Goal: Task Accomplishment & Management: Manage account settings

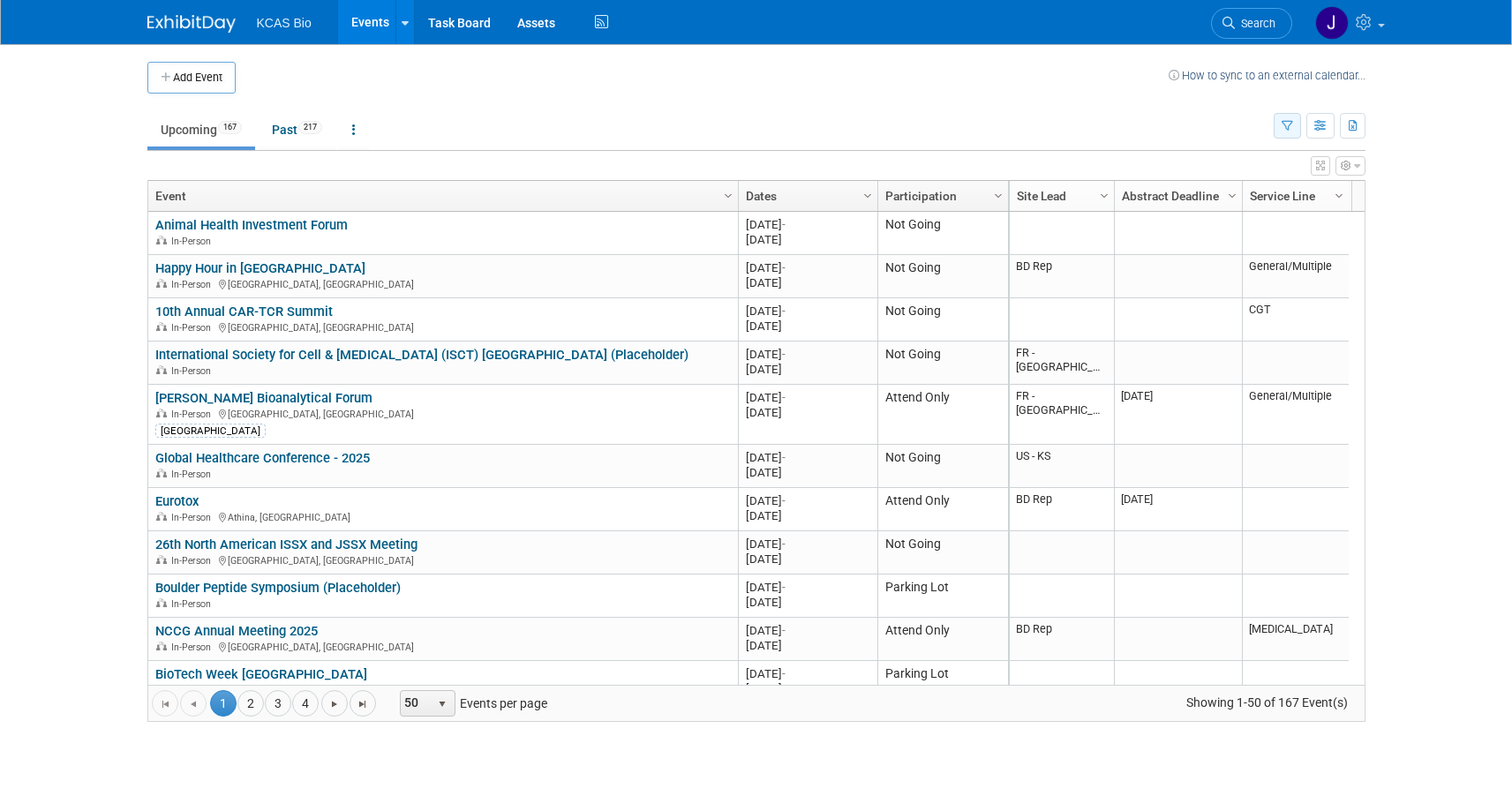
click at [1287, 127] on icon "button" at bounding box center [1287, 126] width 11 height 11
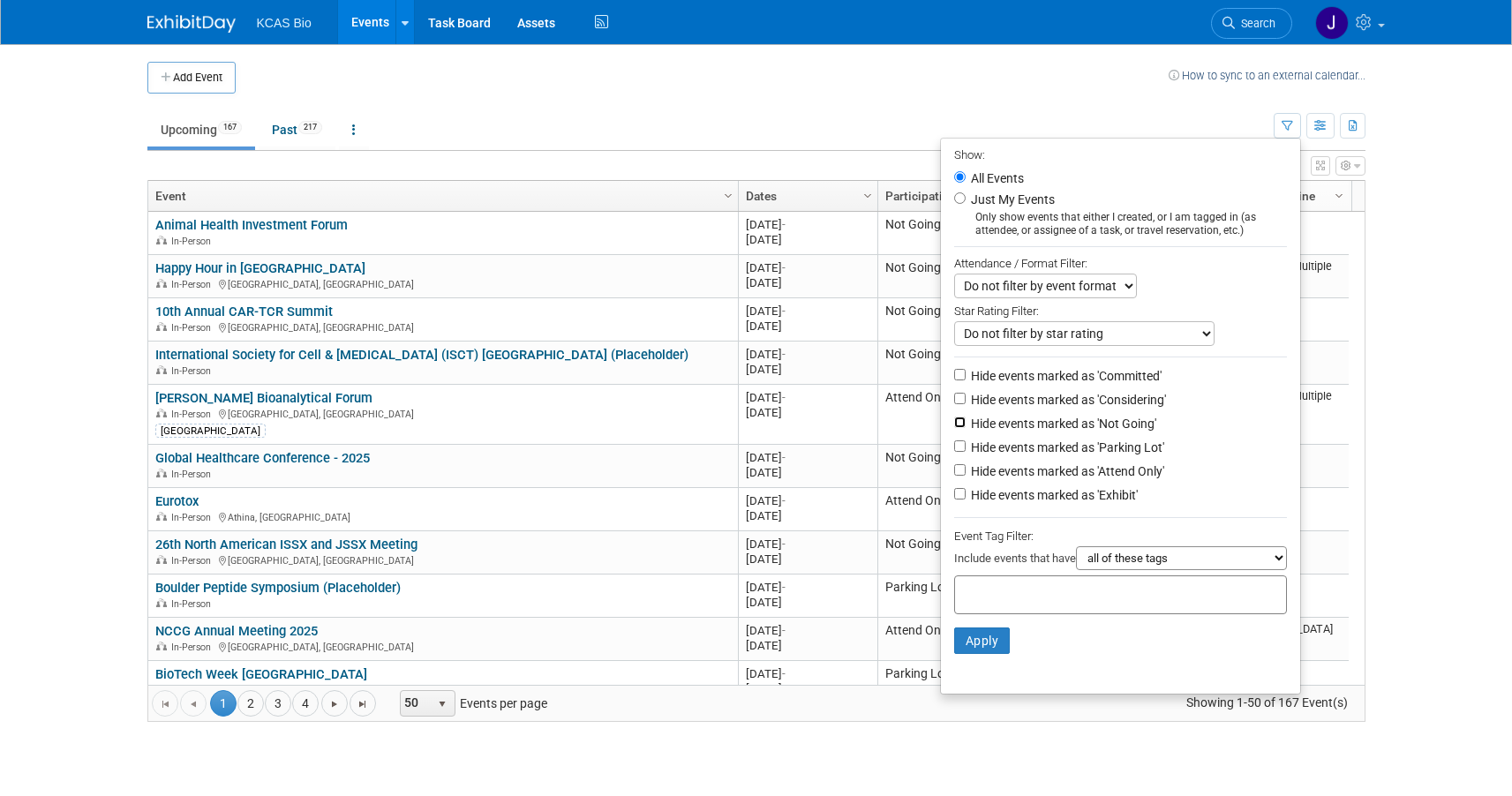
click at [954, 425] on input "Hide events marked as 'Not Going'" at bounding box center [960, 422] width 11 height 11
checkbox input "true"
click at [954, 452] on input "Hide events marked as 'Parking Lot'" at bounding box center [960, 446] width 11 height 11
checkbox input "true"
click at [981, 646] on button "Apply" at bounding box center [982, 641] width 56 height 27
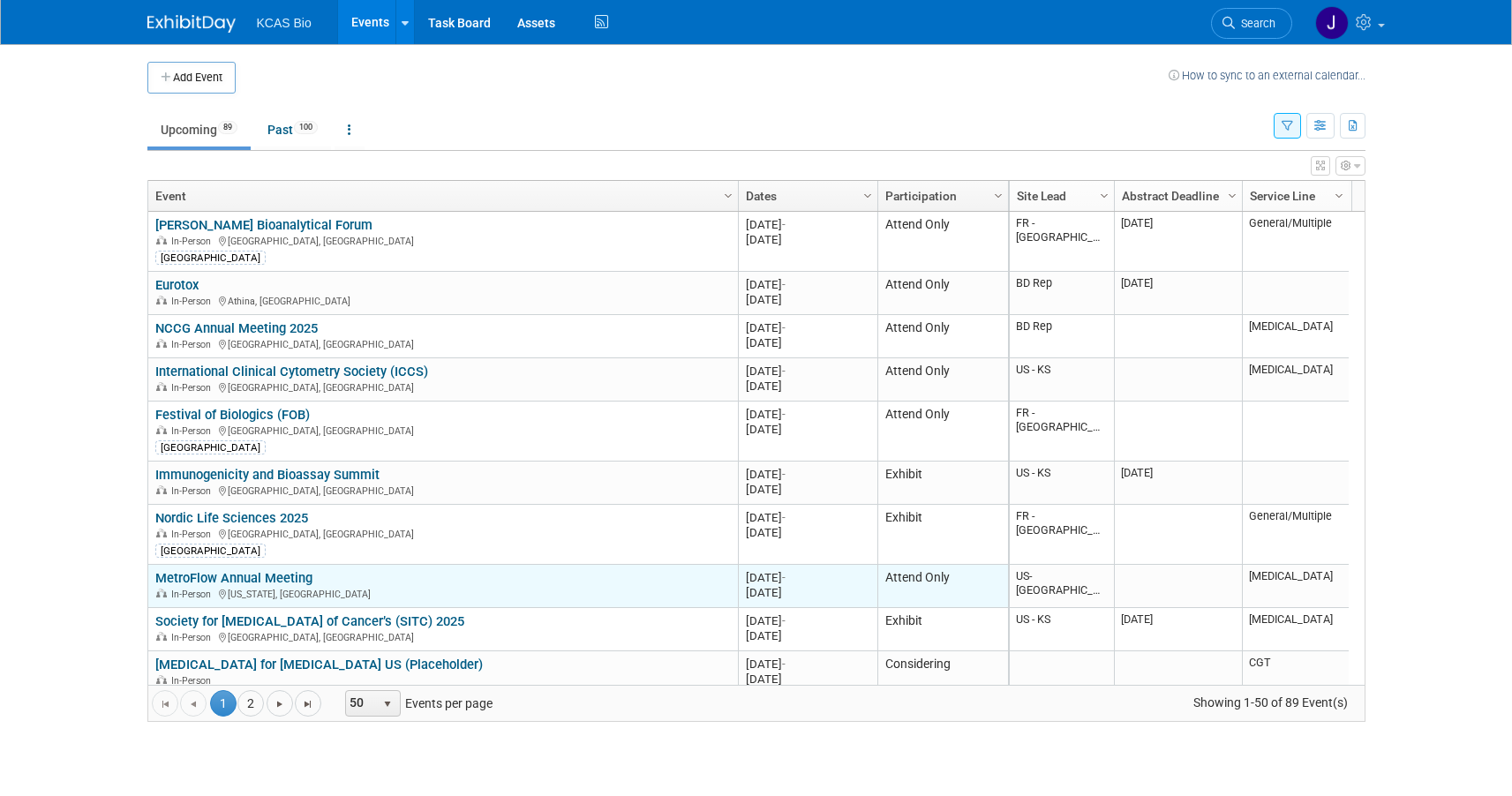
scroll to position [106, 0]
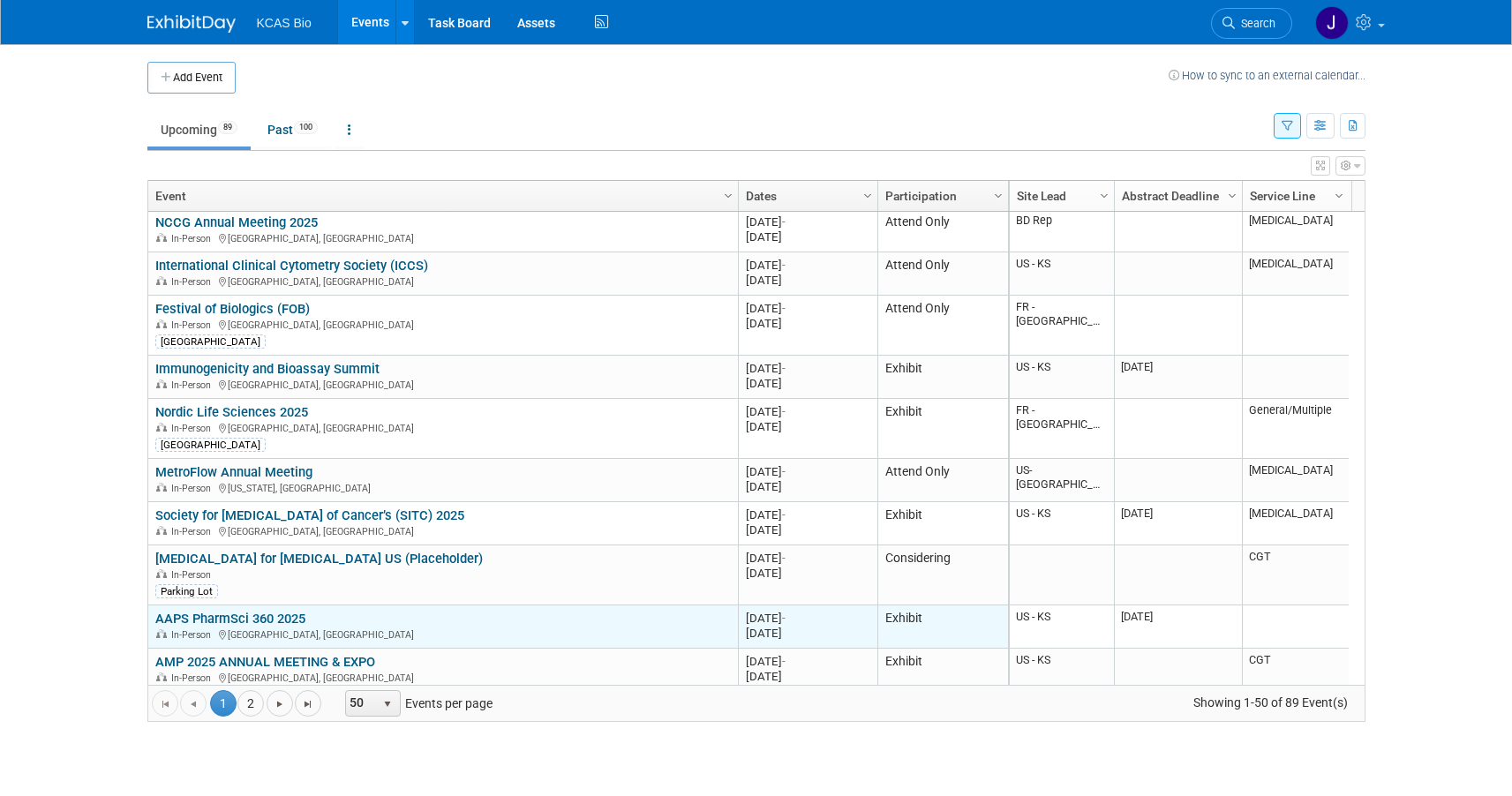
click at [256, 614] on link "AAPS PharmSci 360 2025" at bounding box center [230, 618] width 150 height 16
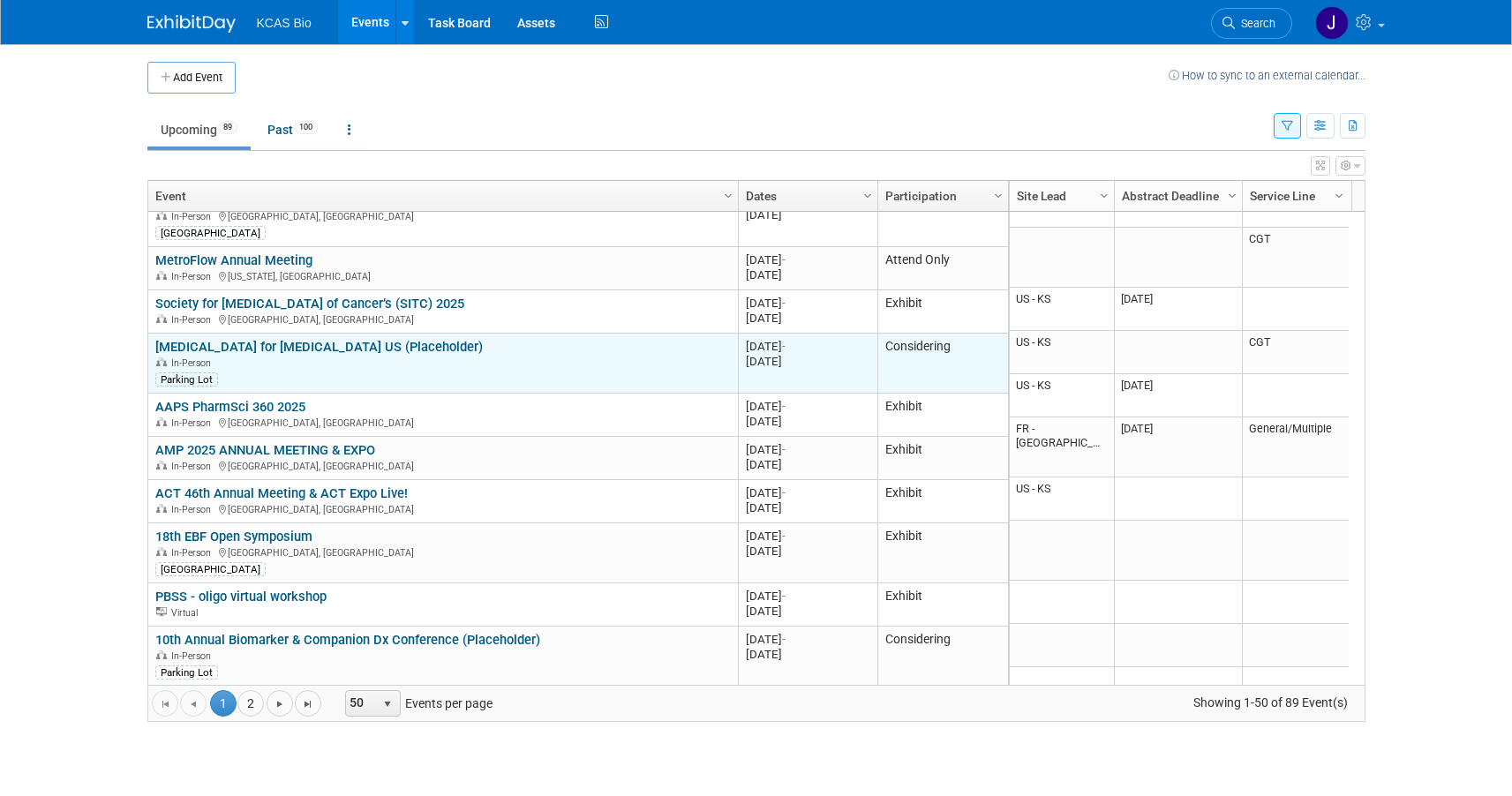
scroll to position [423, 0]
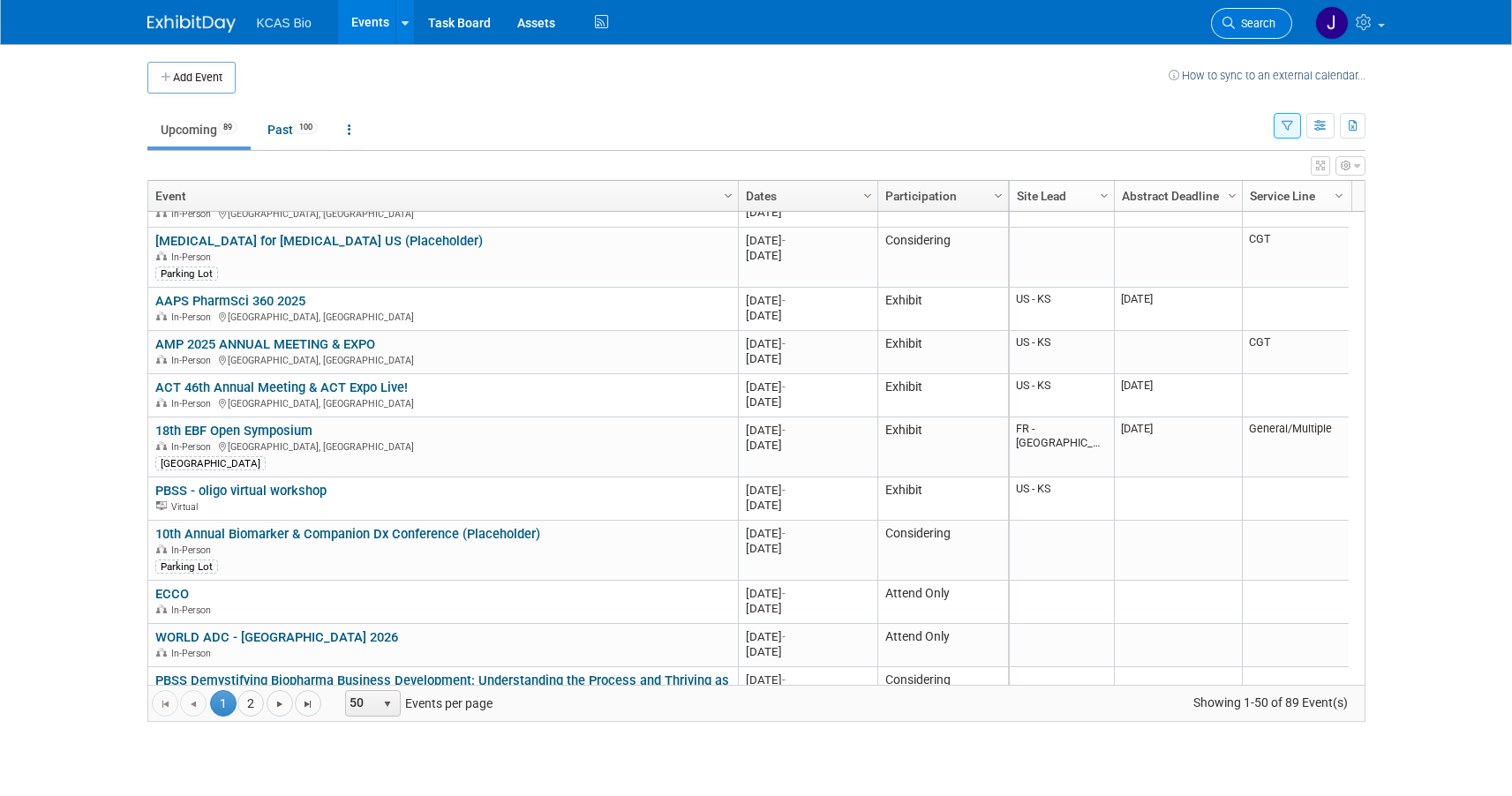
click at [1242, 20] on span "Search" at bounding box center [1255, 23] width 41 height 13
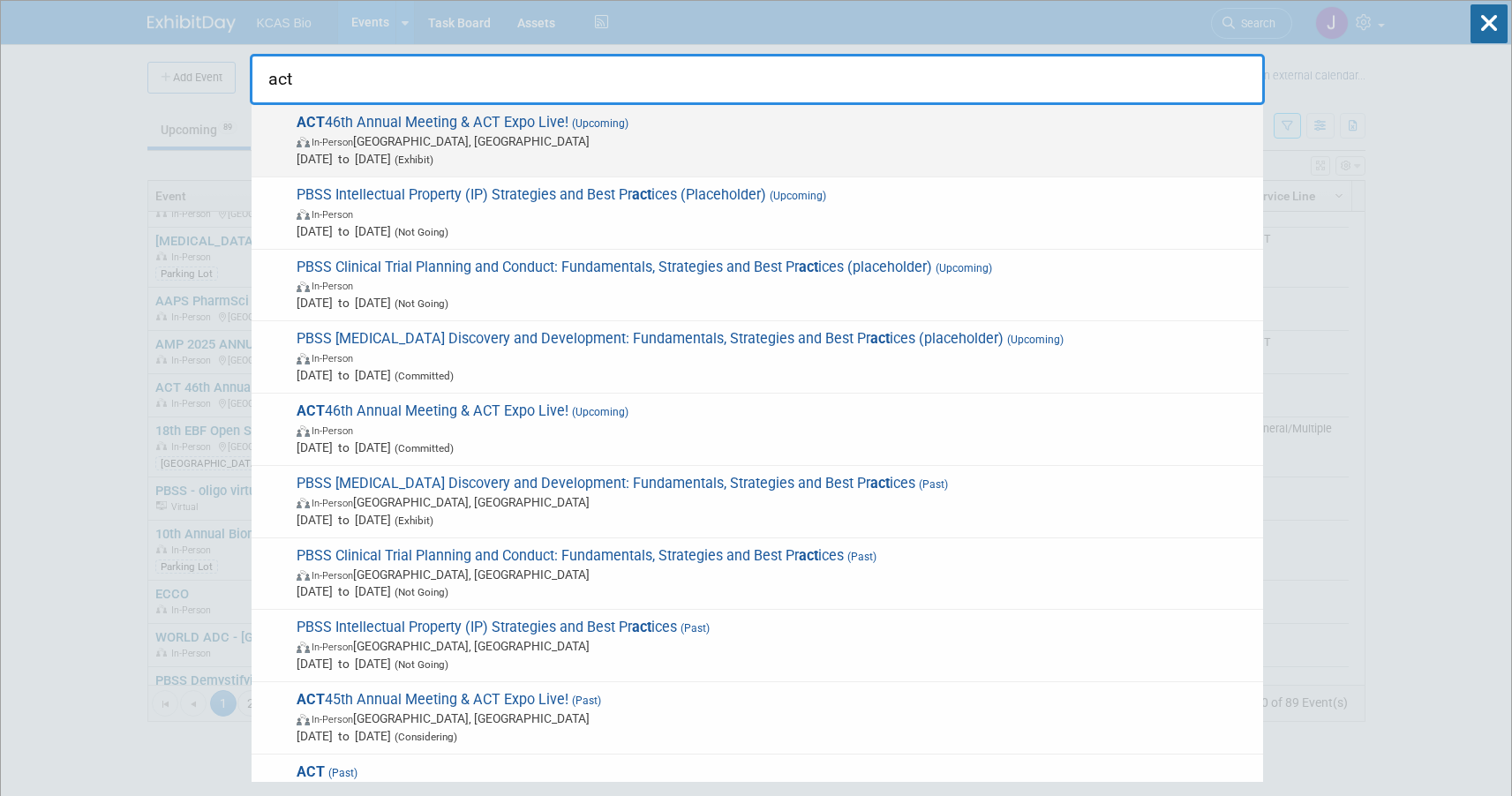
type input "act"
click at [681, 136] on span "In-Person Phoenix, AZ" at bounding box center [775, 141] width 958 height 18
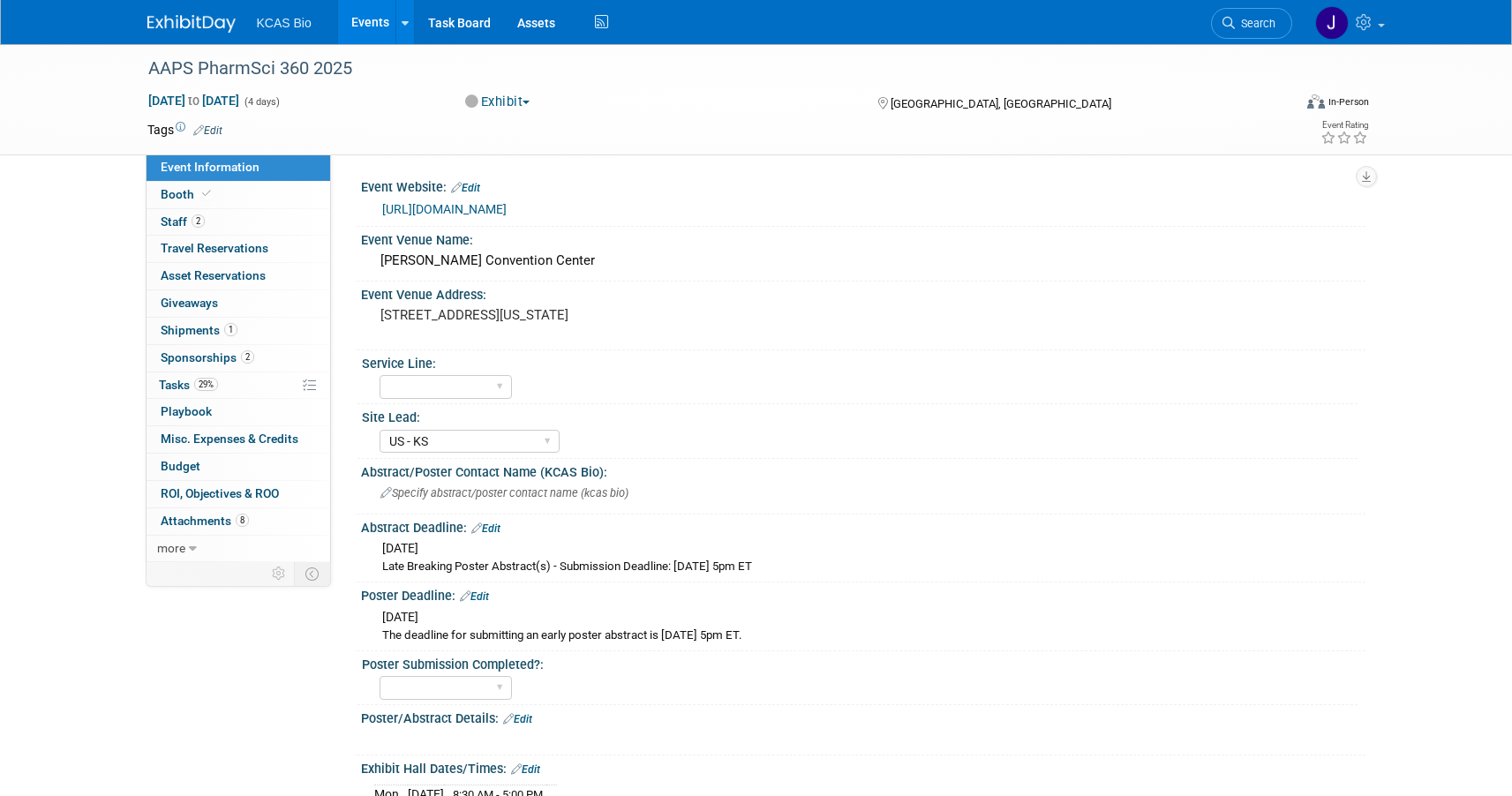
select select "US - KS"
click at [173, 215] on span "Staff 2" at bounding box center [183, 221] width 44 height 14
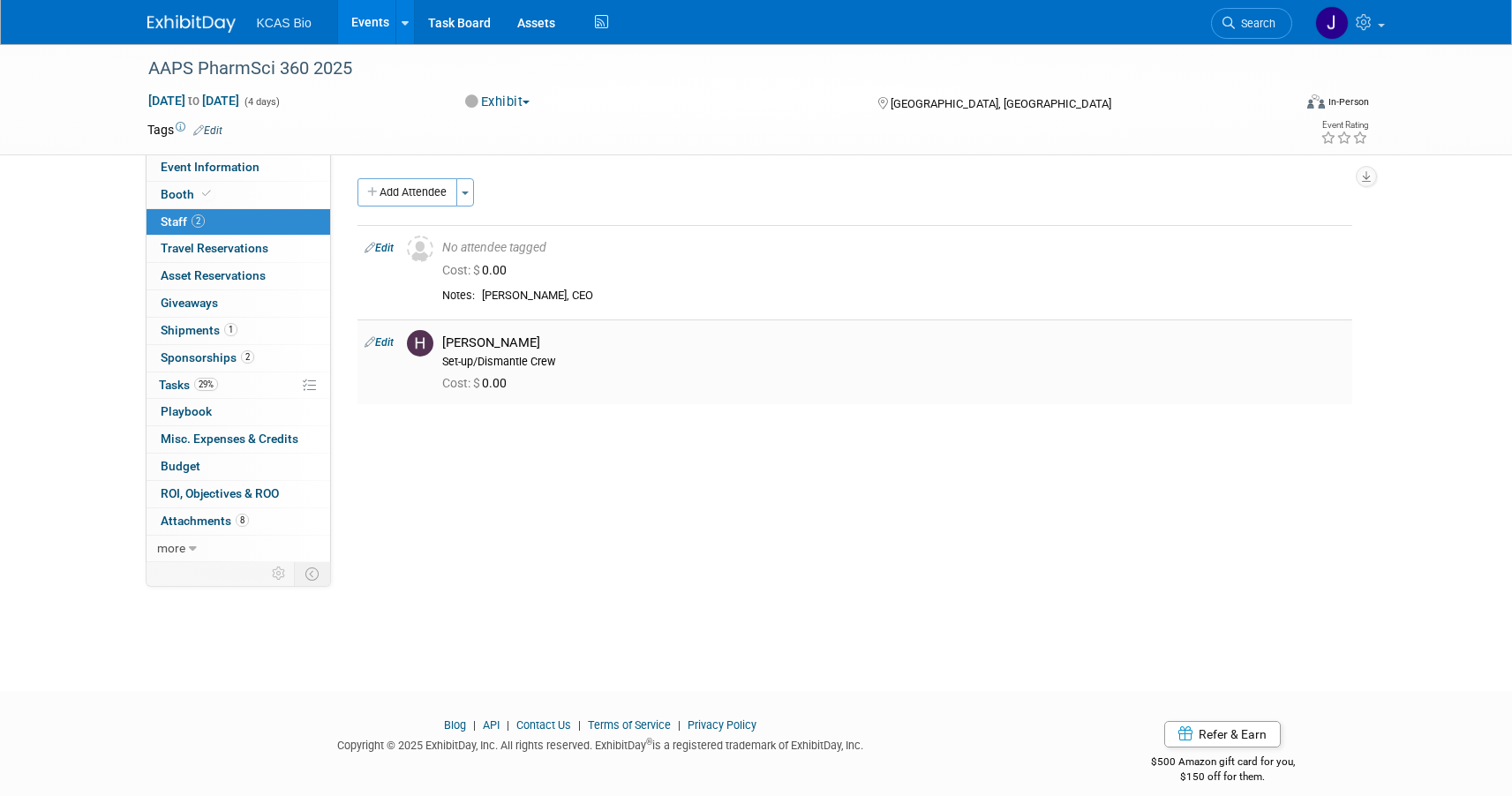
click at [384, 344] on link "Edit" at bounding box center [379, 342] width 30 height 12
select select "da64da5f-b3df-45c1-b698-7f09c7345352"
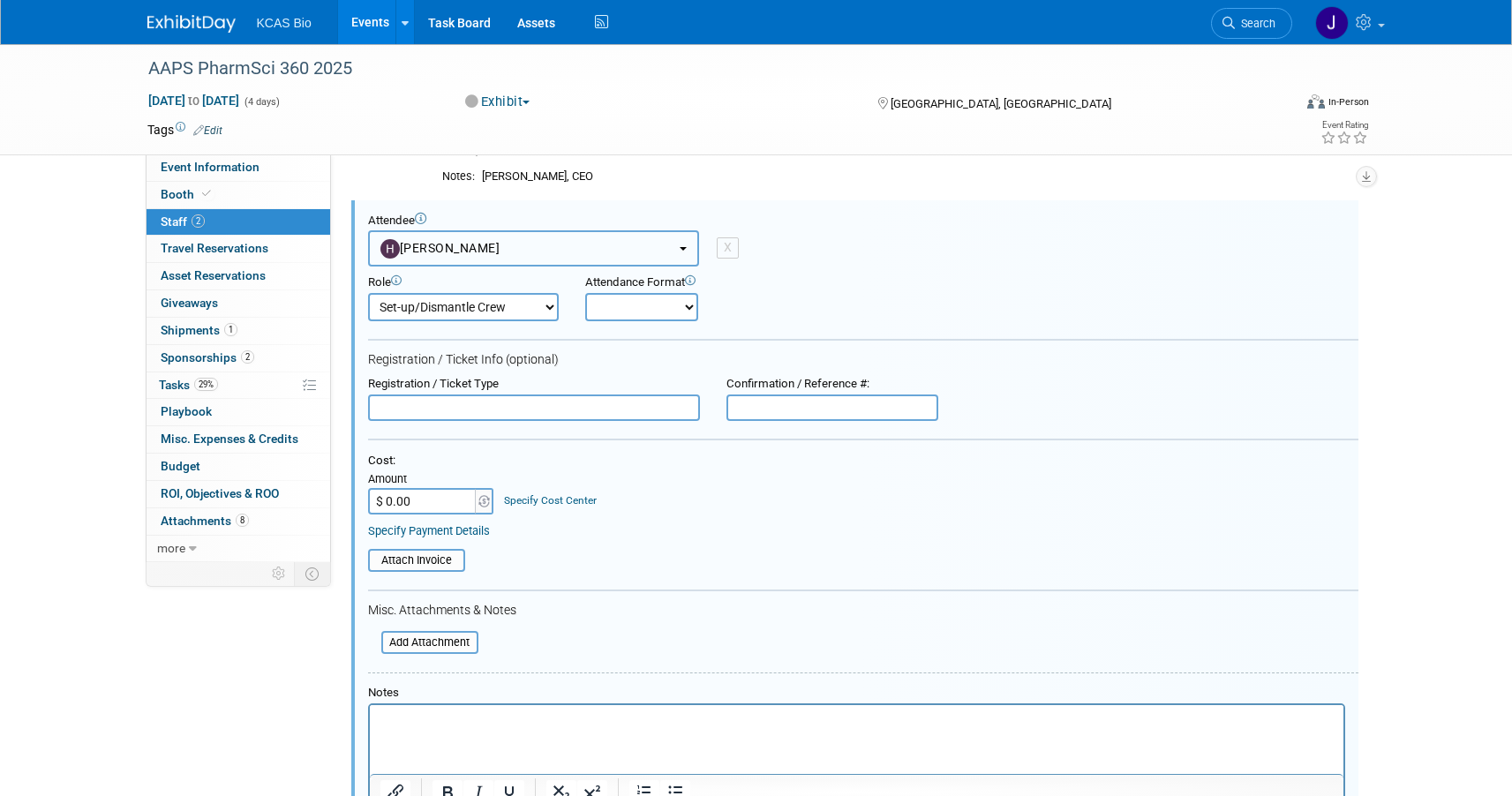
click at [679, 254] on button "Heather Sharbaugh" at bounding box center [533, 248] width 331 height 36
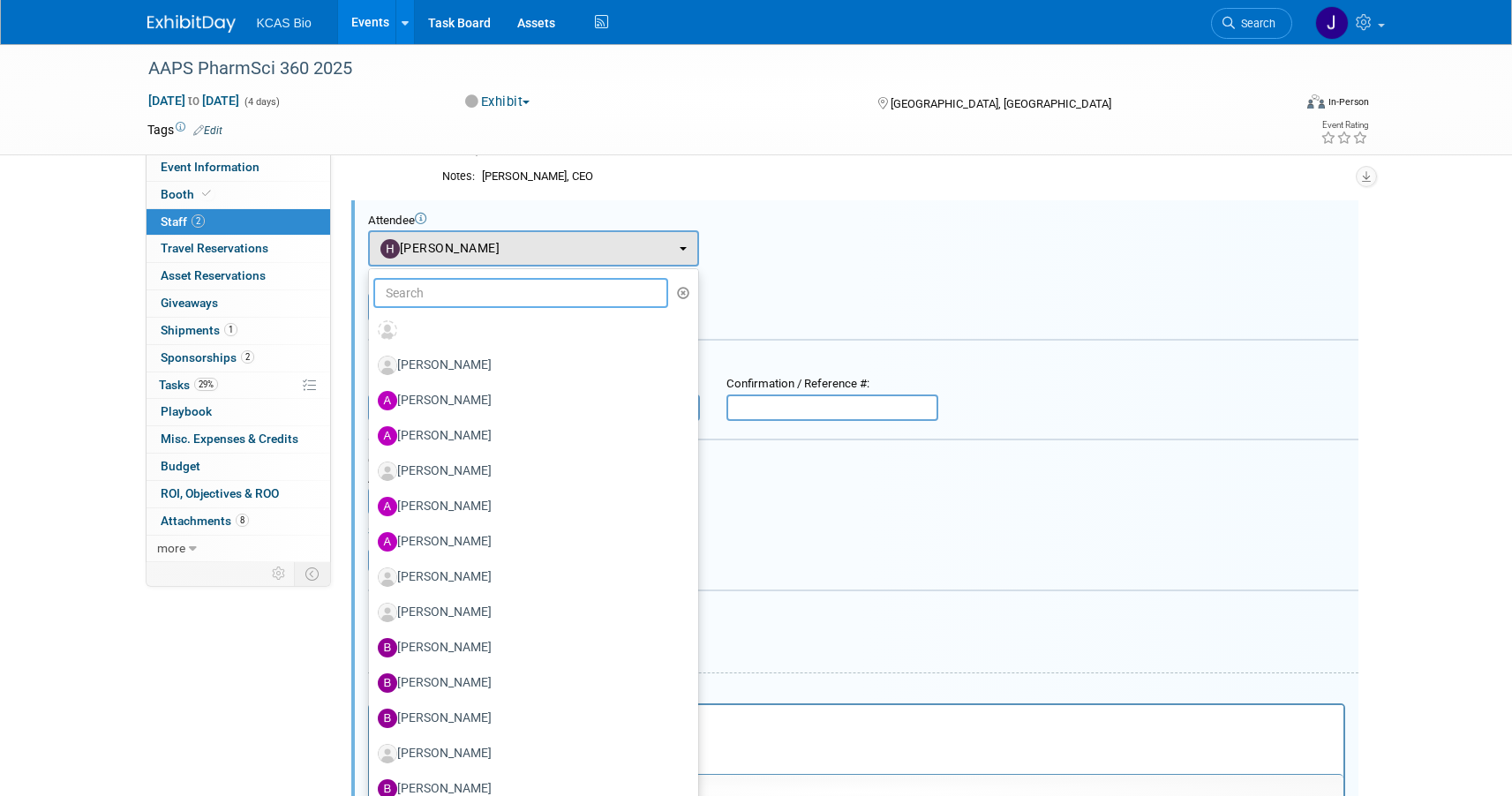
click at [471, 286] on input "text" at bounding box center [521, 293] width 296 height 30
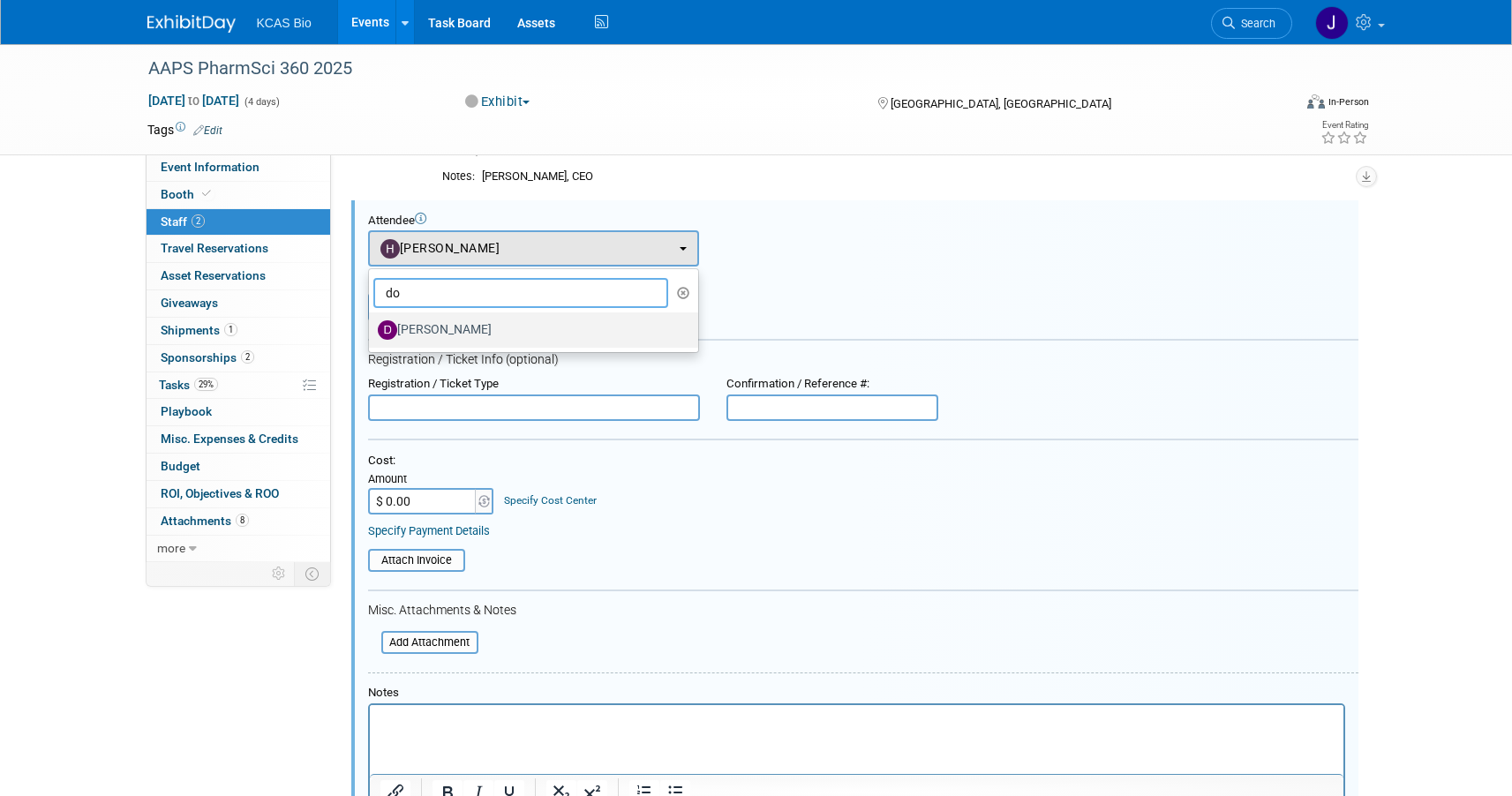
type input "do"
click at [515, 332] on label "Dominic Warrino" at bounding box center [529, 330] width 302 height 29
click at [372, 332] on input "Dominic Warrino" at bounding box center [366, 327] width 11 height 11
select select "a1d7366a-2314-4be1-a2b0-82e1a3209214"
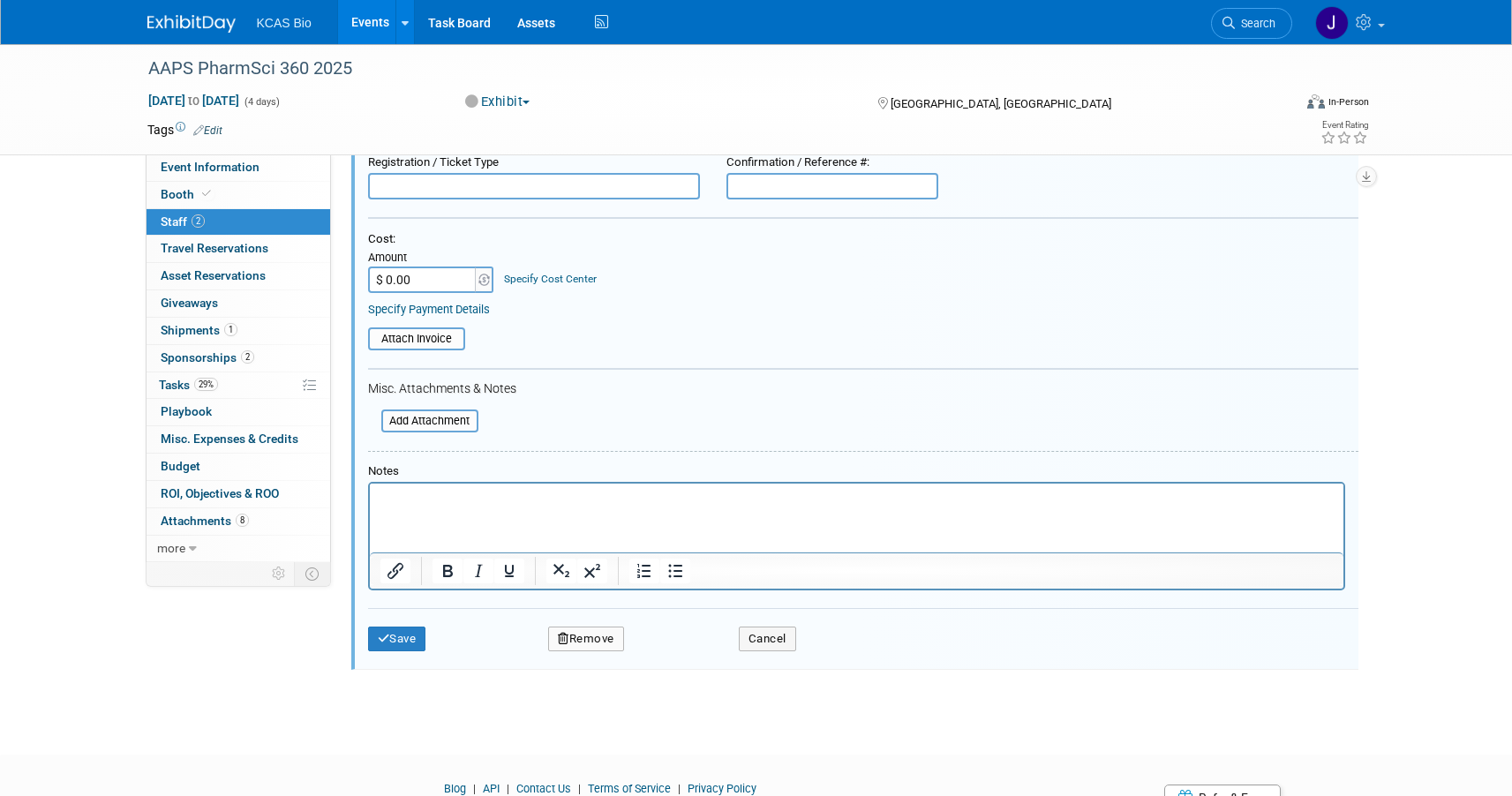
scroll to position [423, 0]
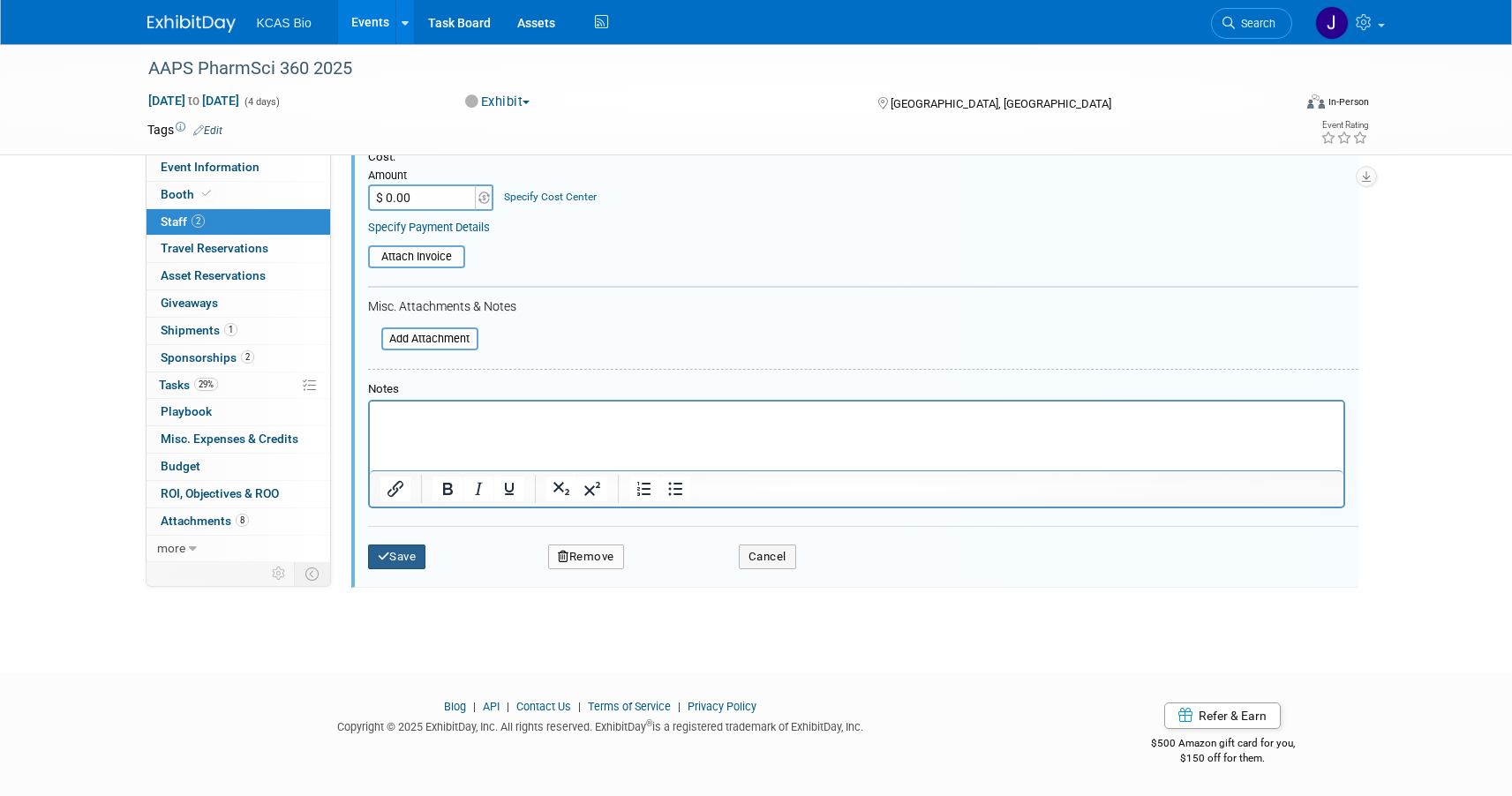
click at [405, 558] on button "Save" at bounding box center [396, 557] width 58 height 25
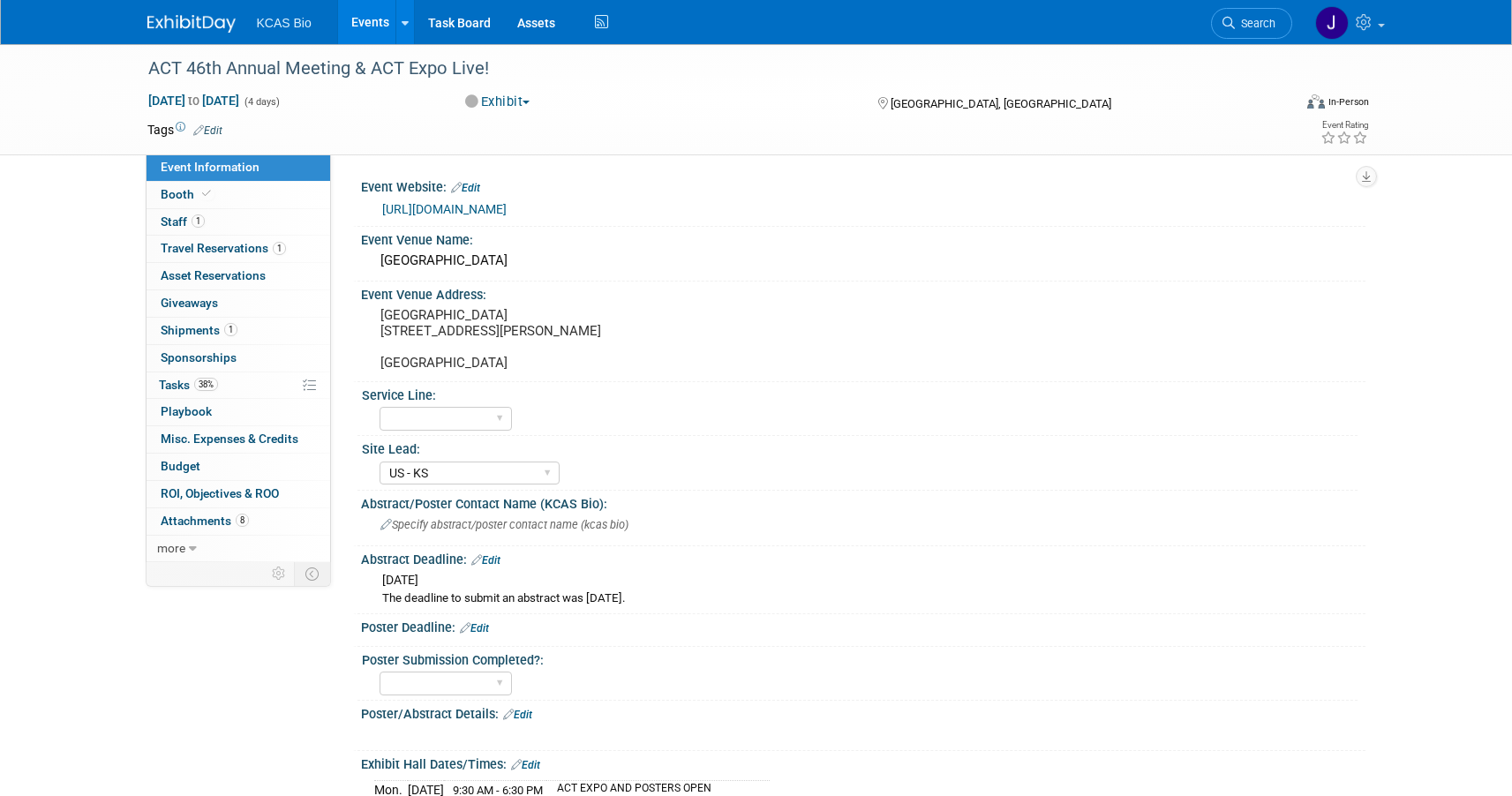
select select "US - KS"
click at [190, 213] on link "1 Staff 1" at bounding box center [238, 222] width 183 height 27
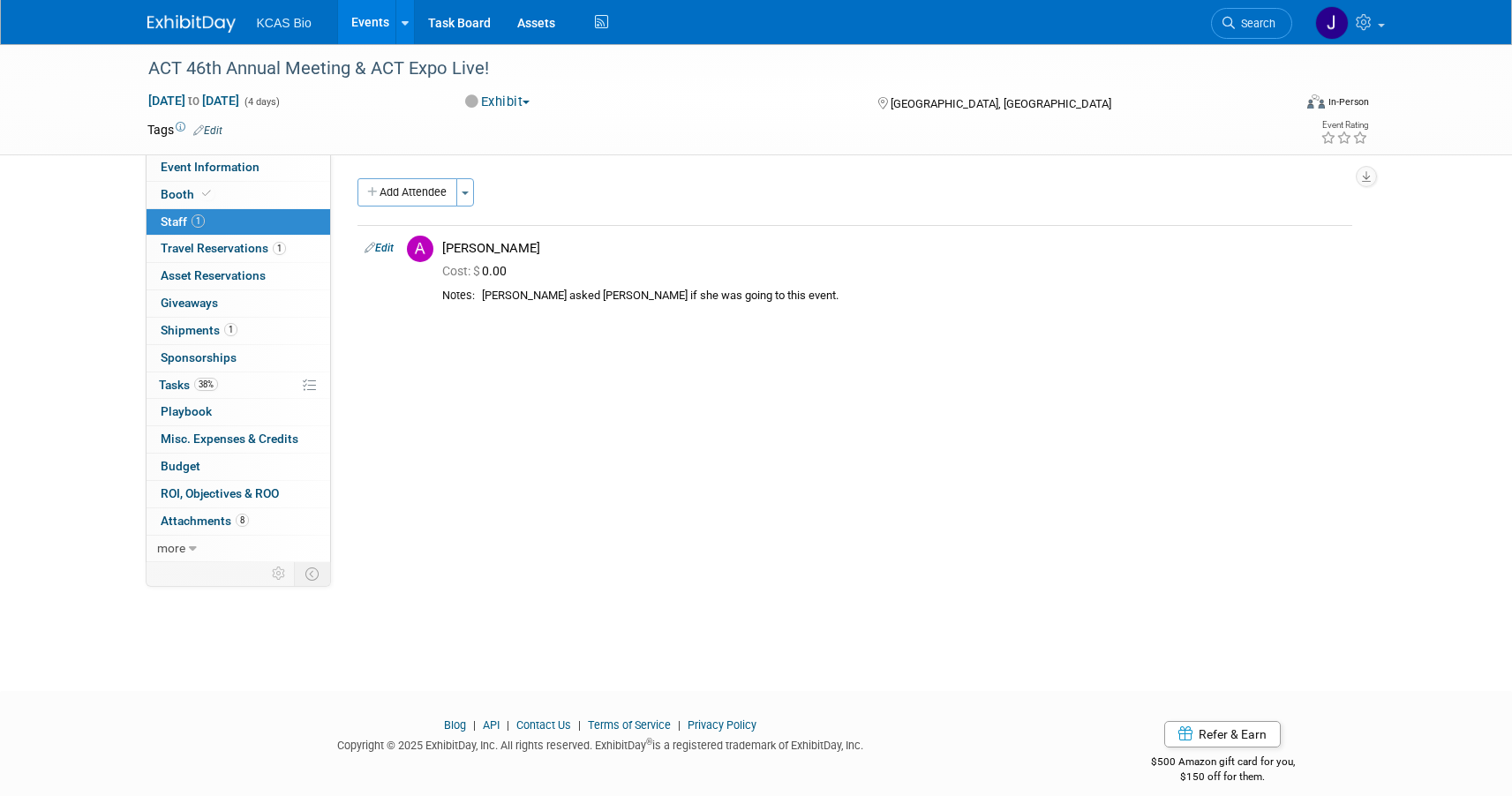
click at [178, 31] on img at bounding box center [192, 23] width 89 height 18
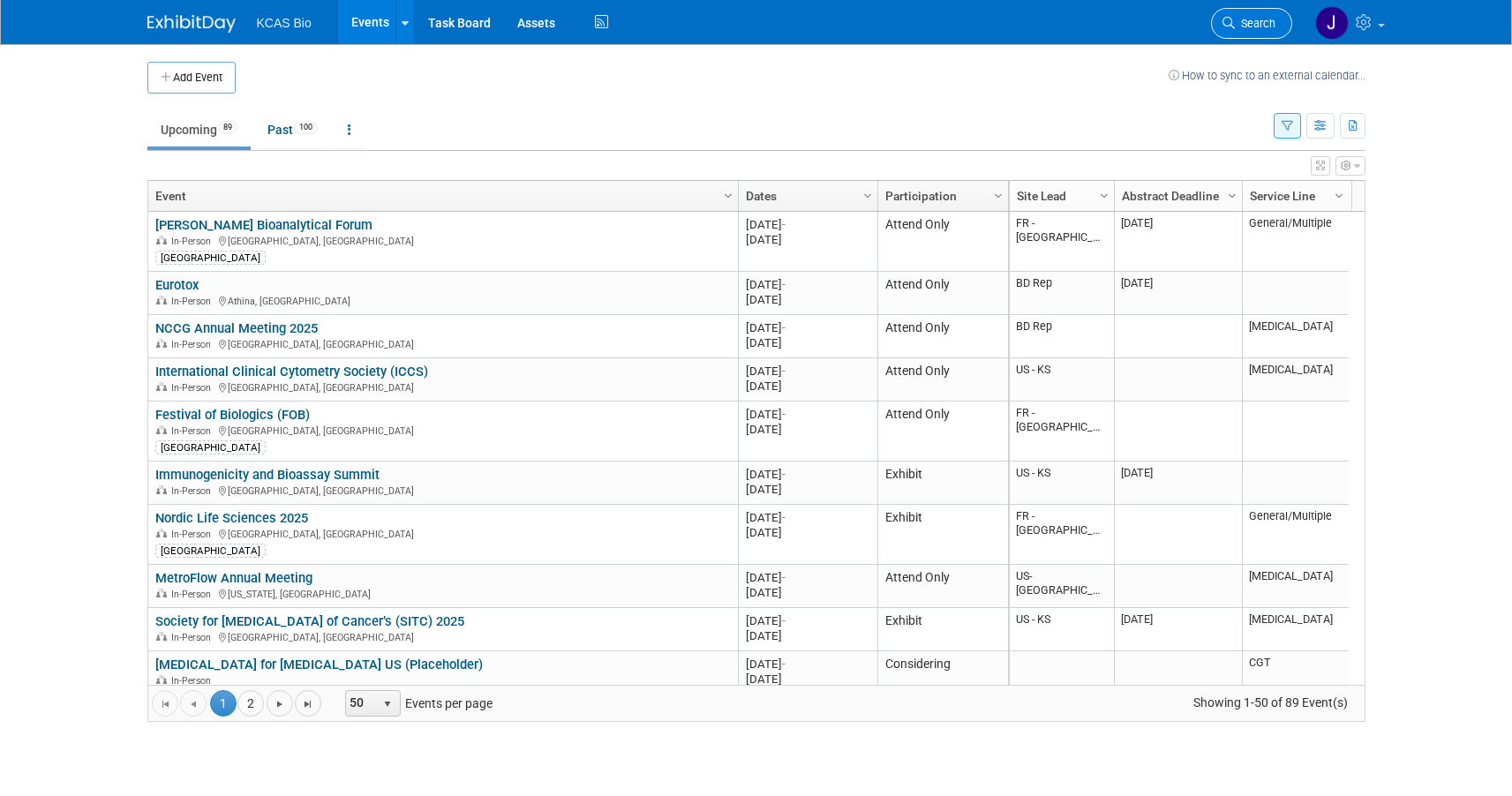
click at [1246, 30] on span "Search" at bounding box center [1255, 23] width 41 height 13
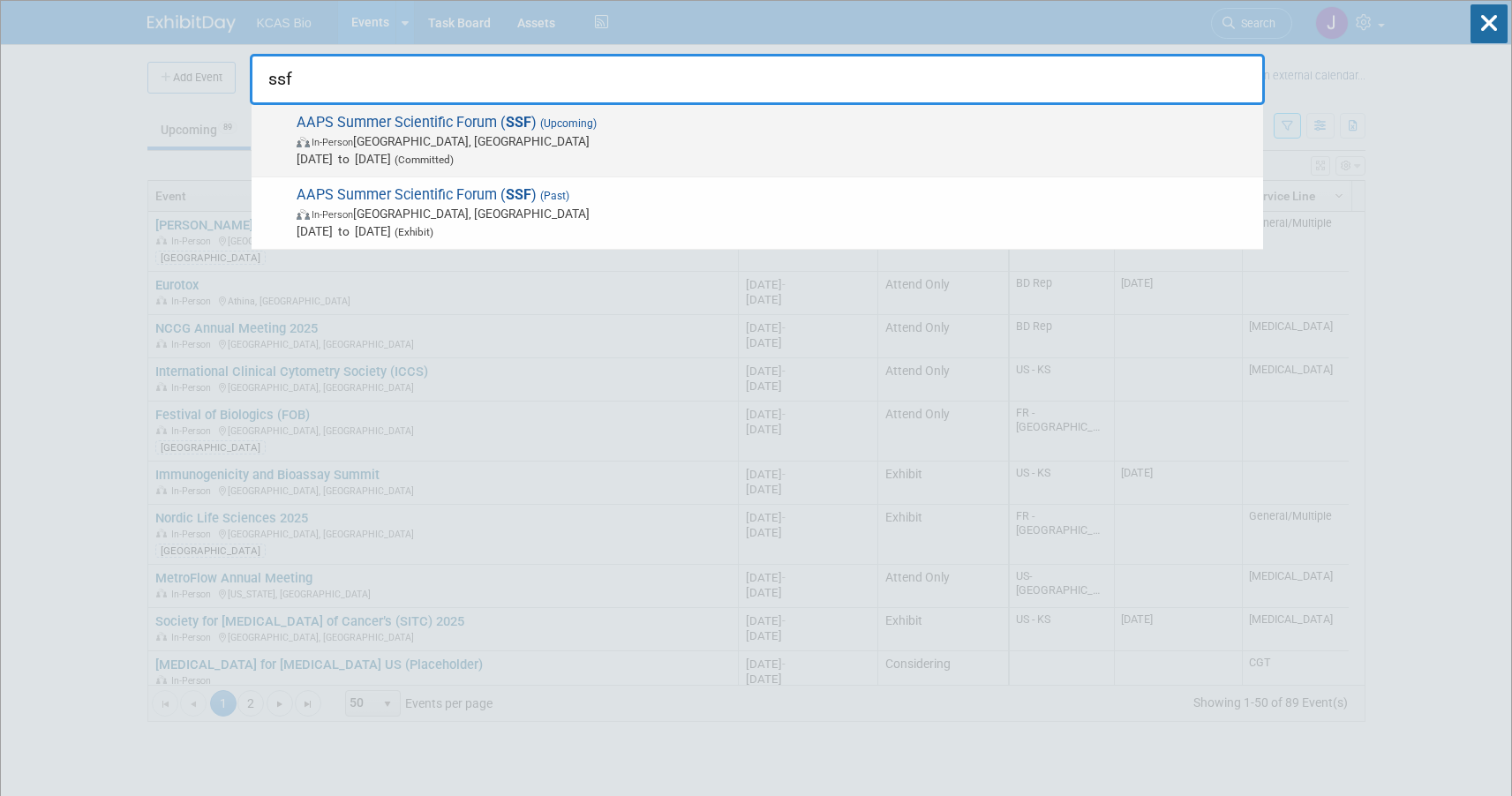
type input "ssf"
click at [600, 138] on span "In-Person [GEOGRAPHIC_DATA], [GEOGRAPHIC_DATA]" at bounding box center [775, 141] width 958 height 18
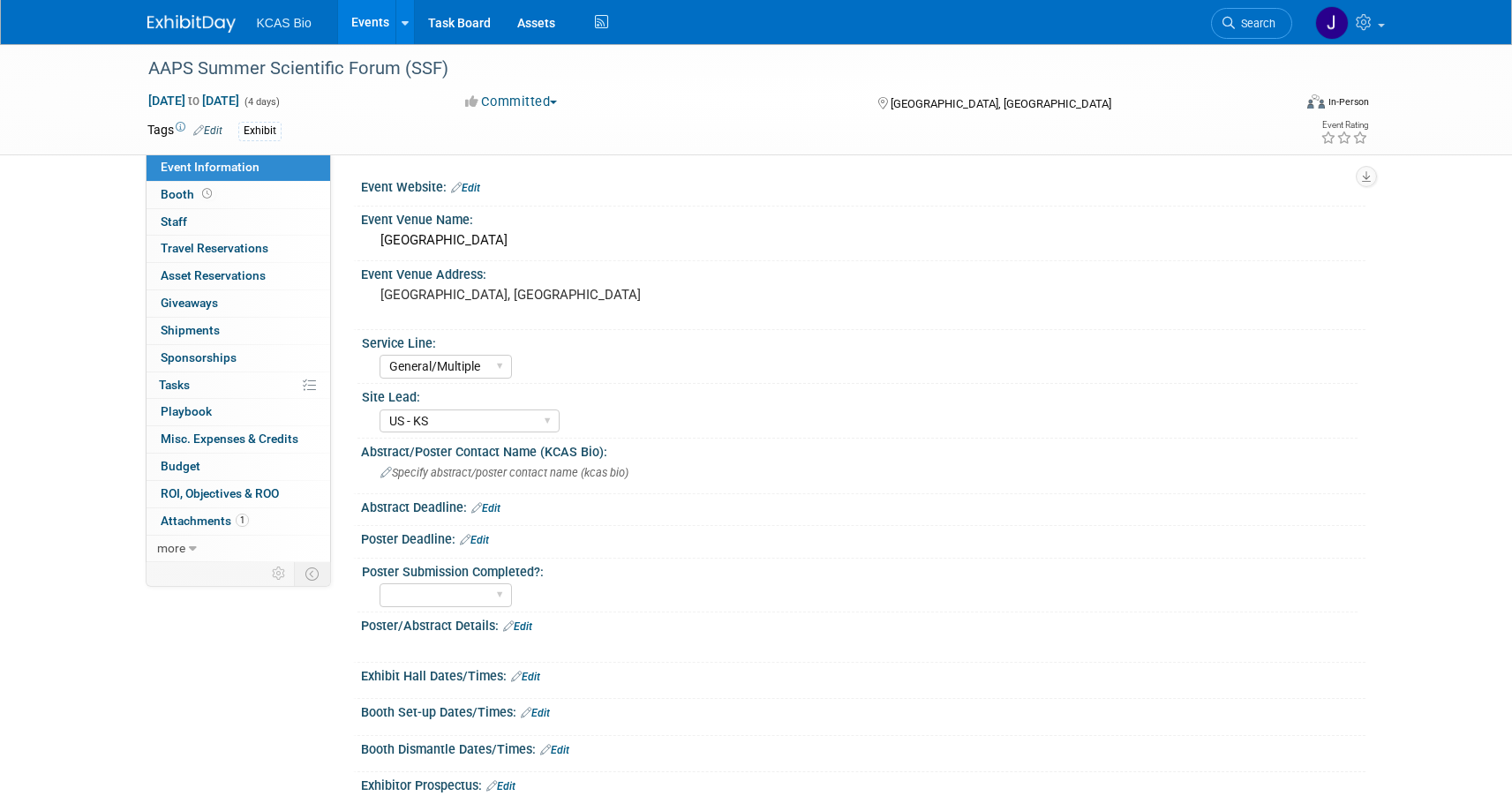
select select "General/Multiple"
select select "US - KS"
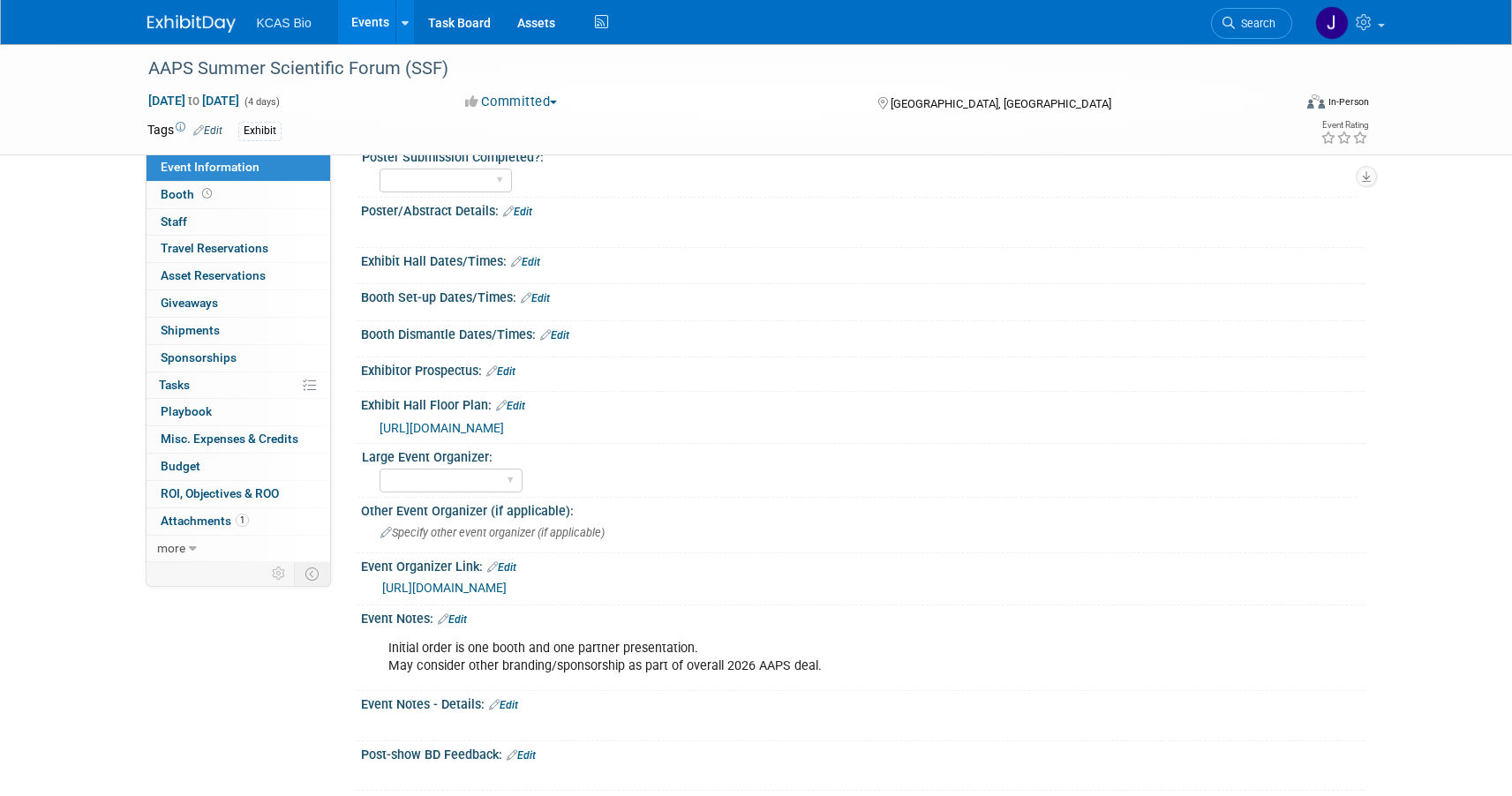
scroll to position [600, 0]
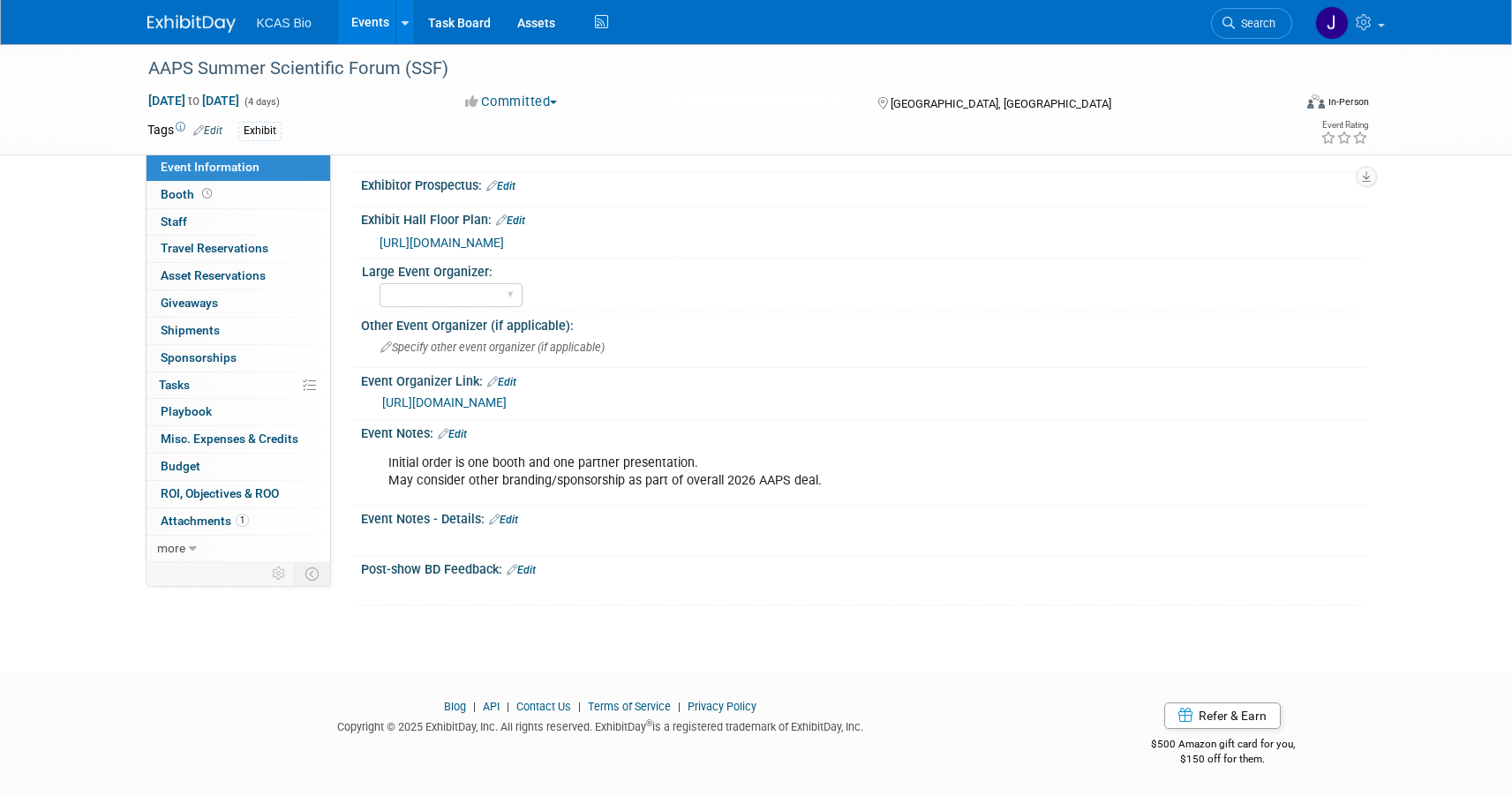
click at [455, 433] on link "Edit" at bounding box center [453, 434] width 30 height 12
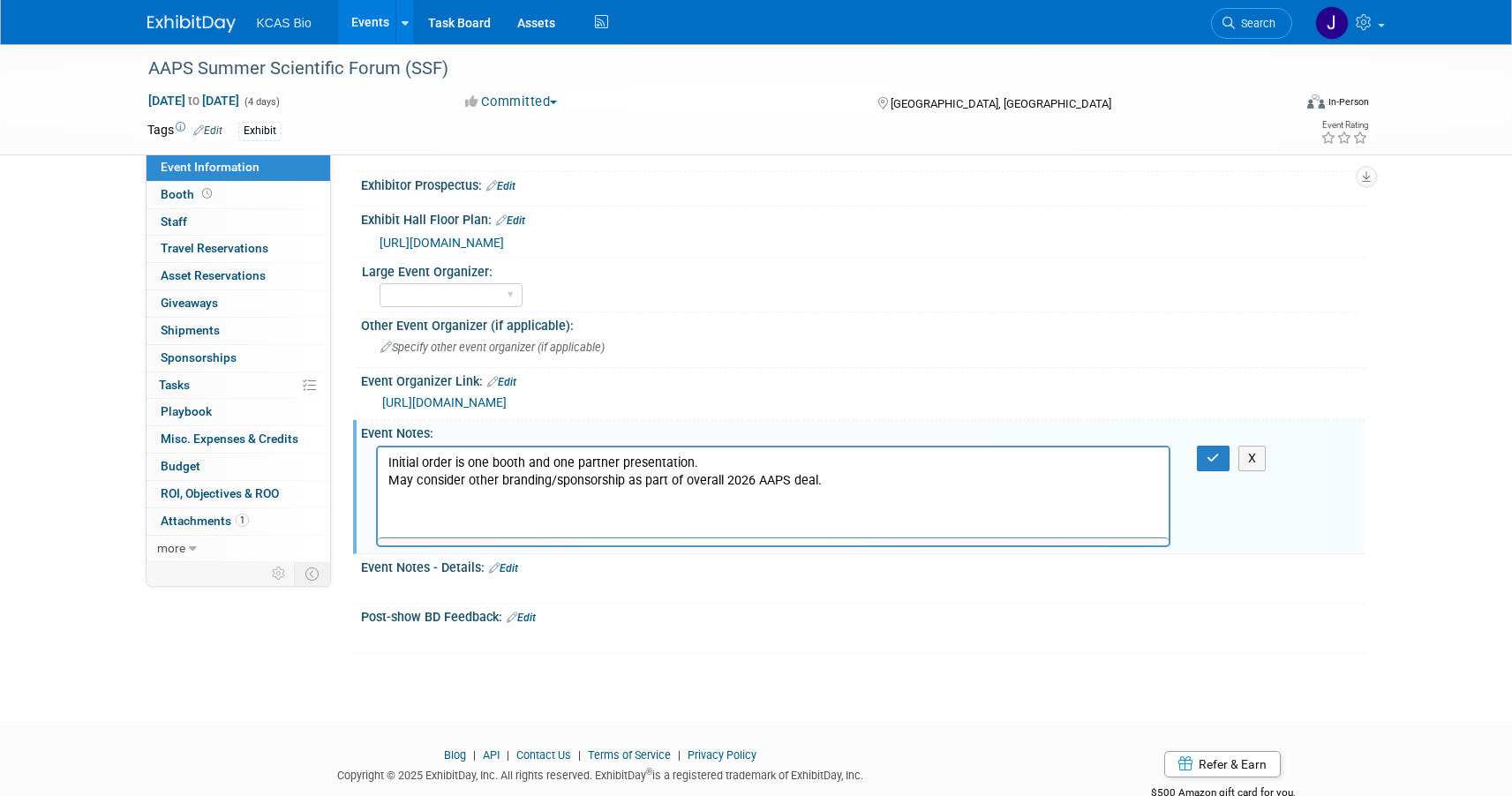
scroll to position [0, 0]
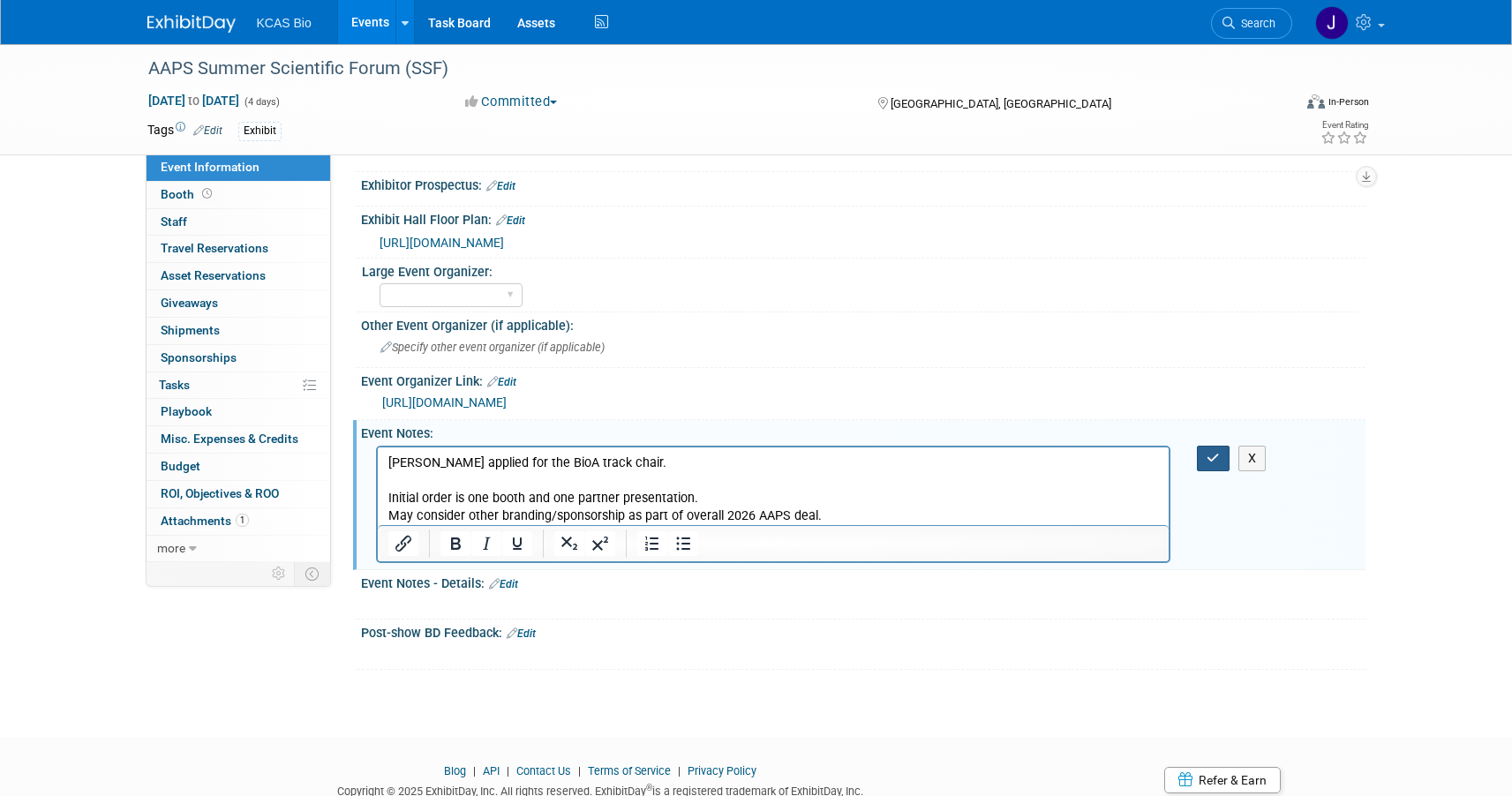
click at [1216, 447] on button "button" at bounding box center [1212, 458] width 32 height 26
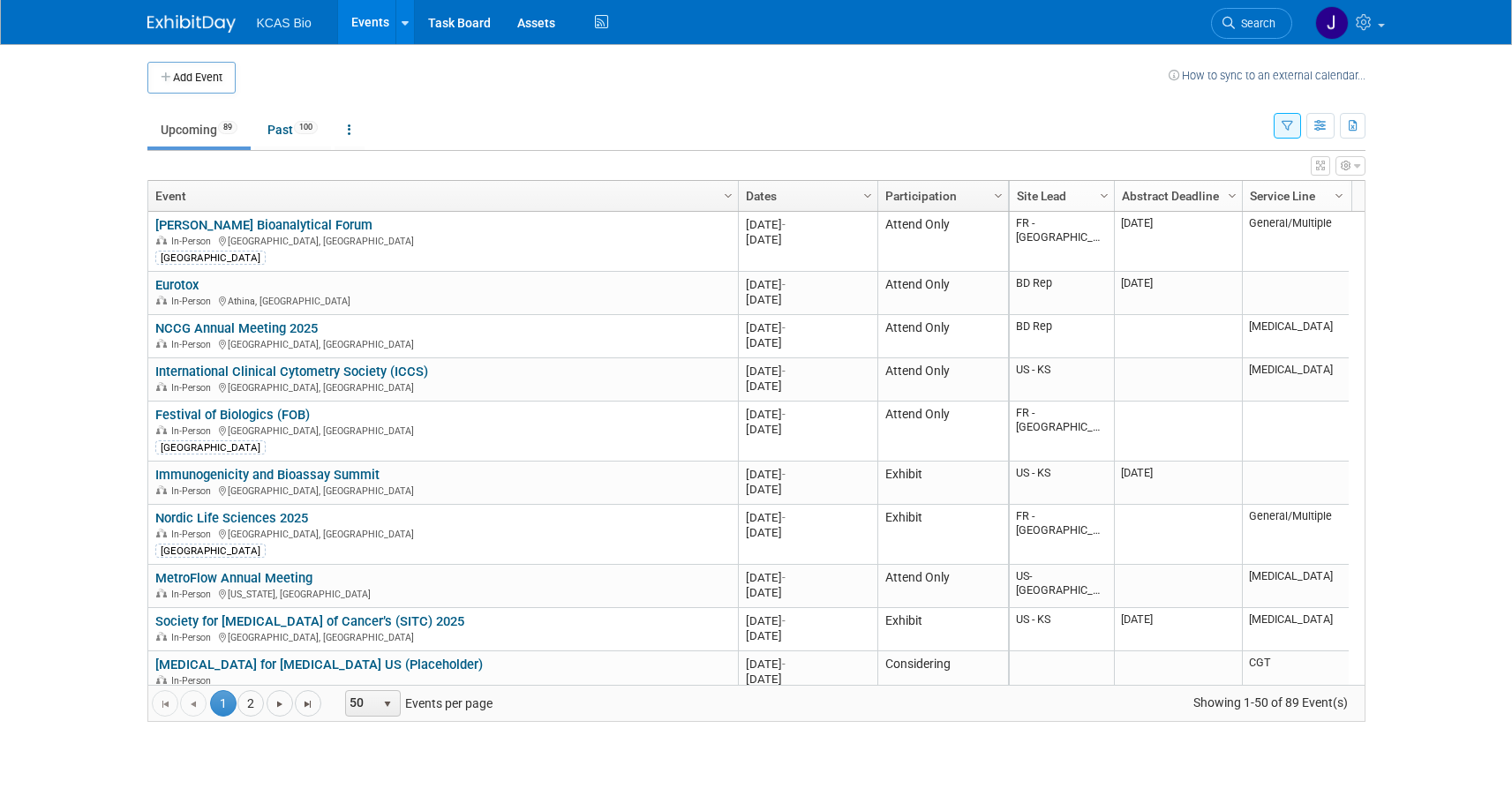
click at [1289, 116] on button "button" at bounding box center [1287, 126] width 28 height 26
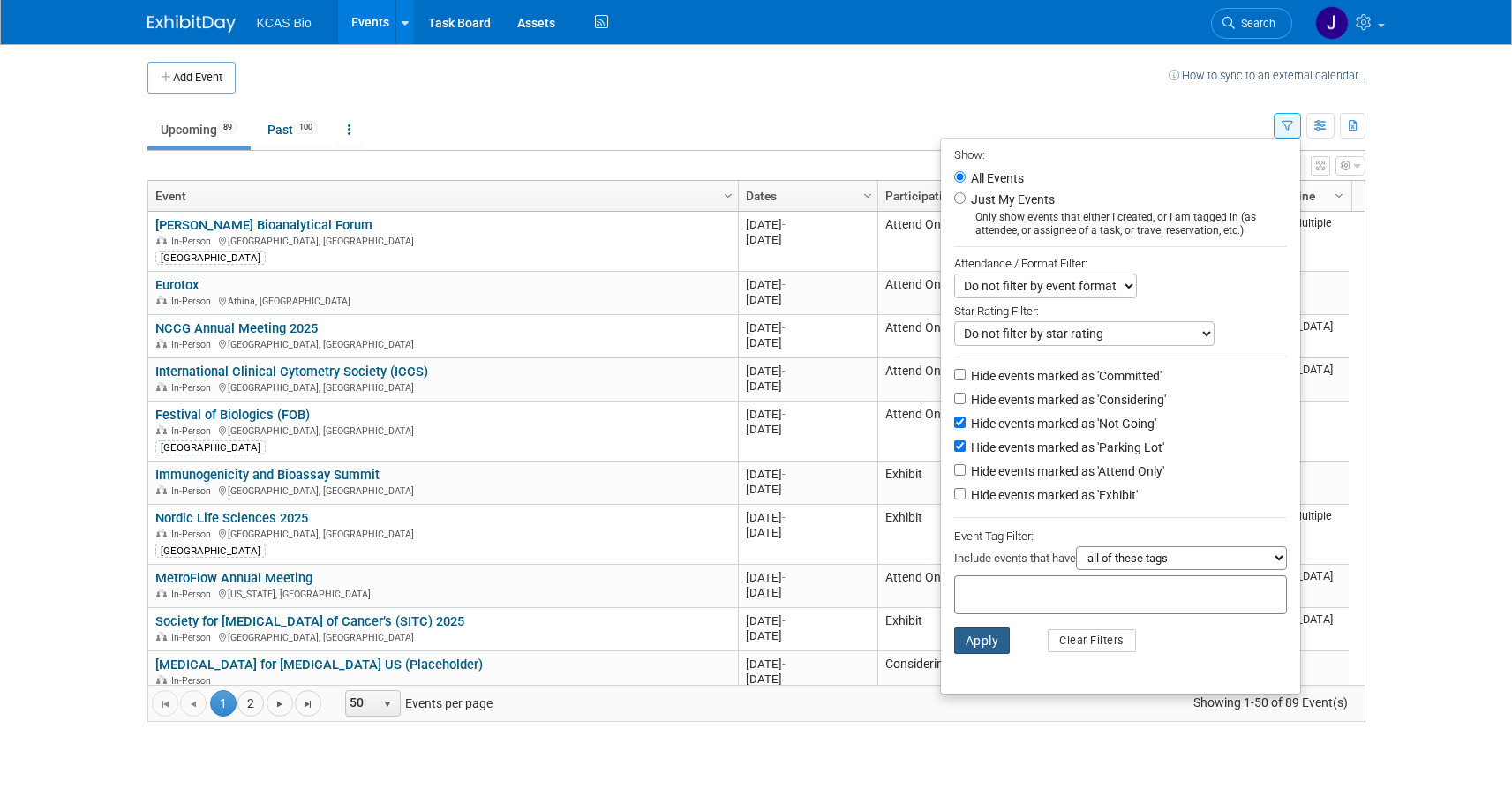
click at [969, 650] on button "Apply" at bounding box center [982, 641] width 56 height 27
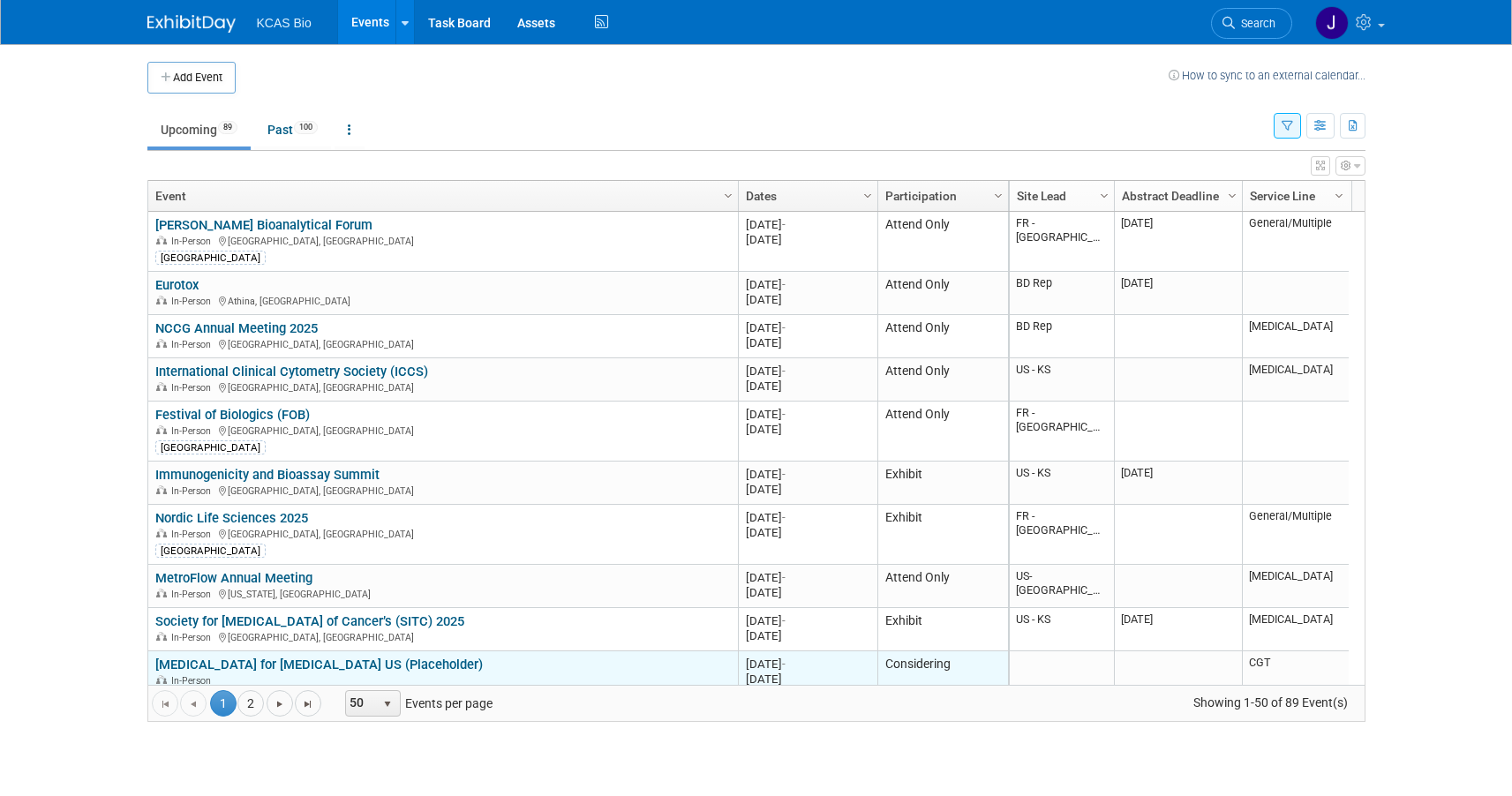
scroll to position [106, 0]
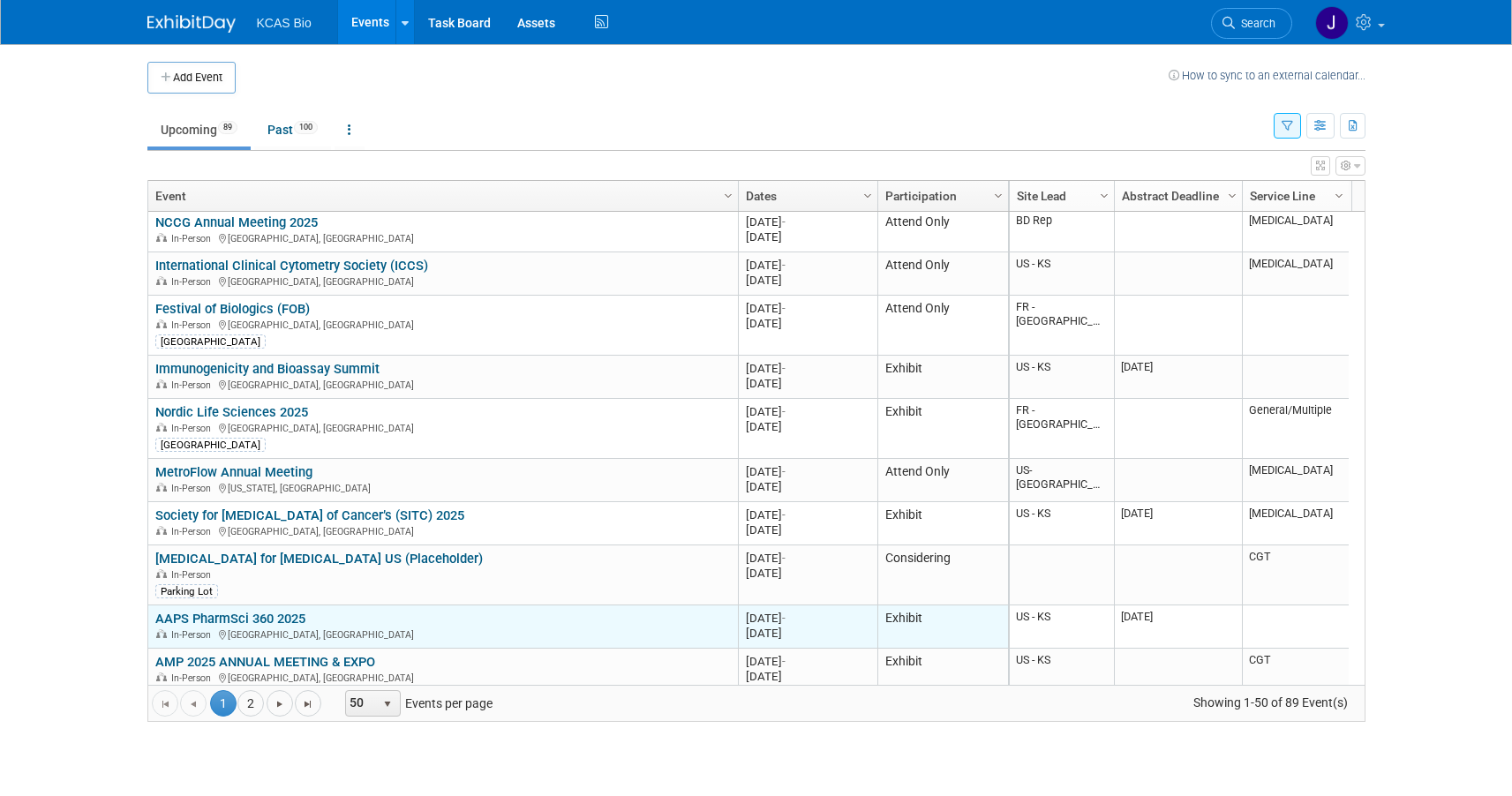
click at [260, 616] on link "AAPS PharmSci 360 2025" at bounding box center [230, 618] width 150 height 16
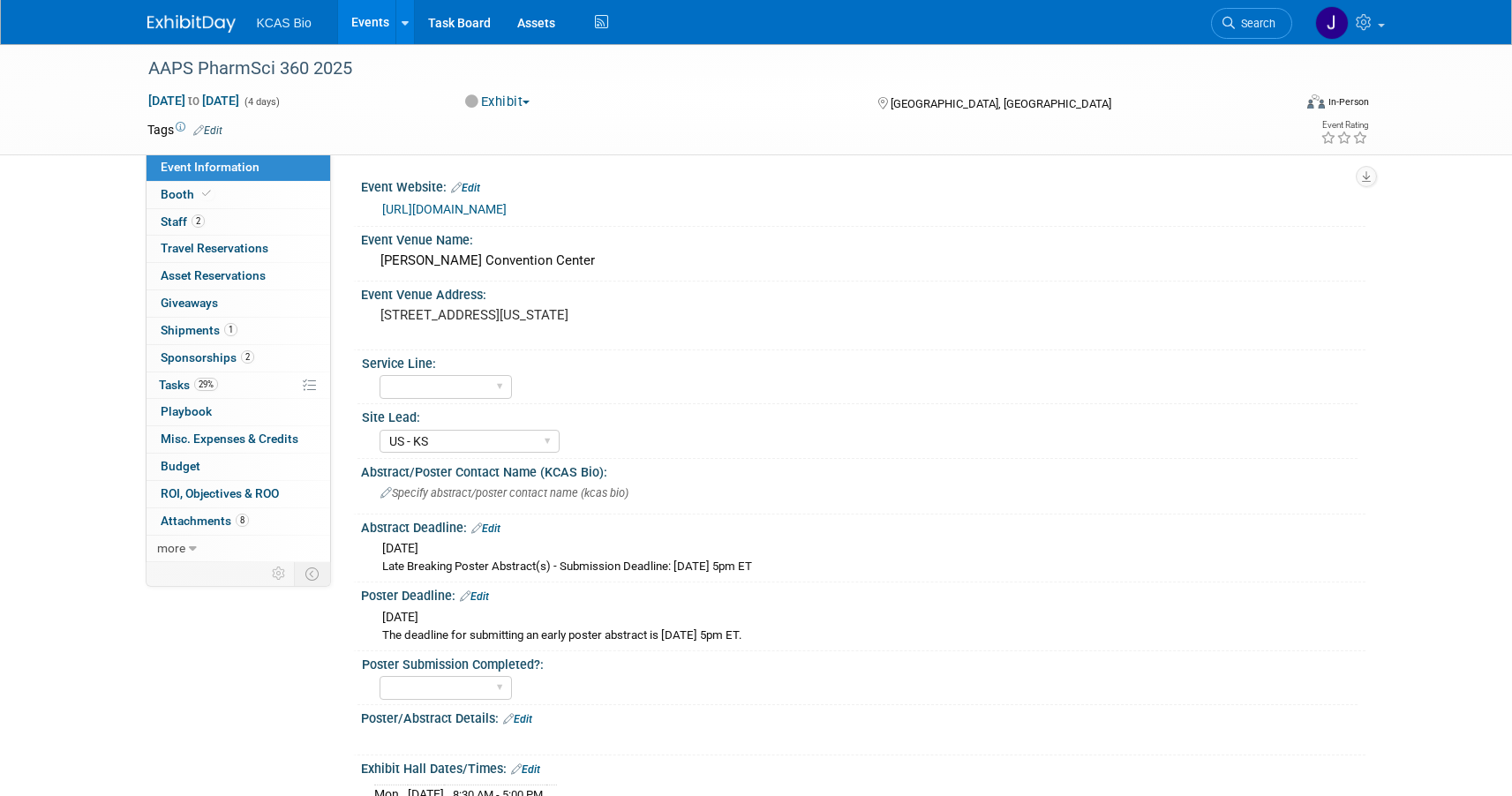
select select "US - KS"
click at [174, 217] on span "Staff 2" at bounding box center [183, 221] width 44 height 14
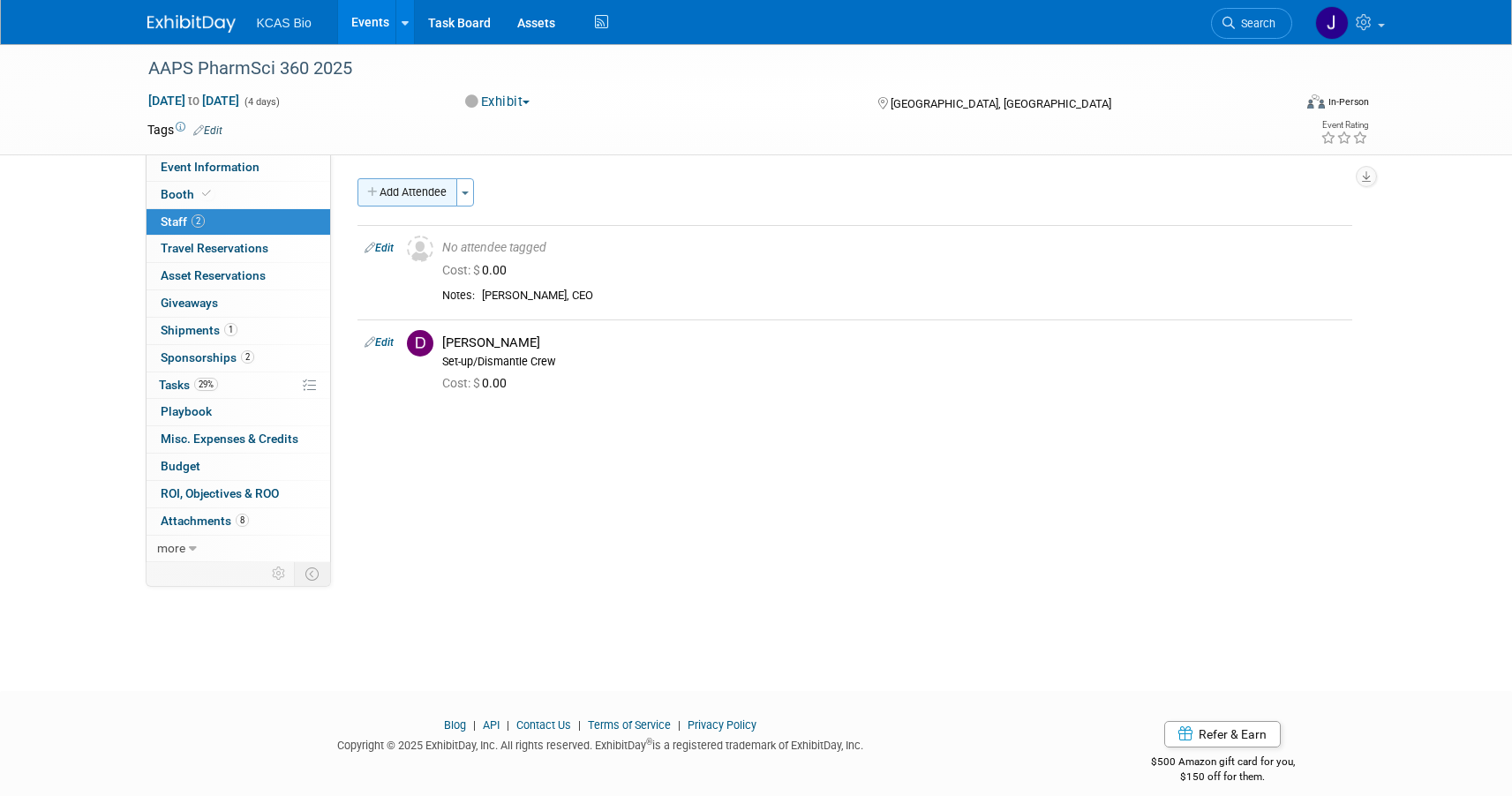
click at [408, 192] on button "Add Attendee" at bounding box center [408, 192] width 100 height 29
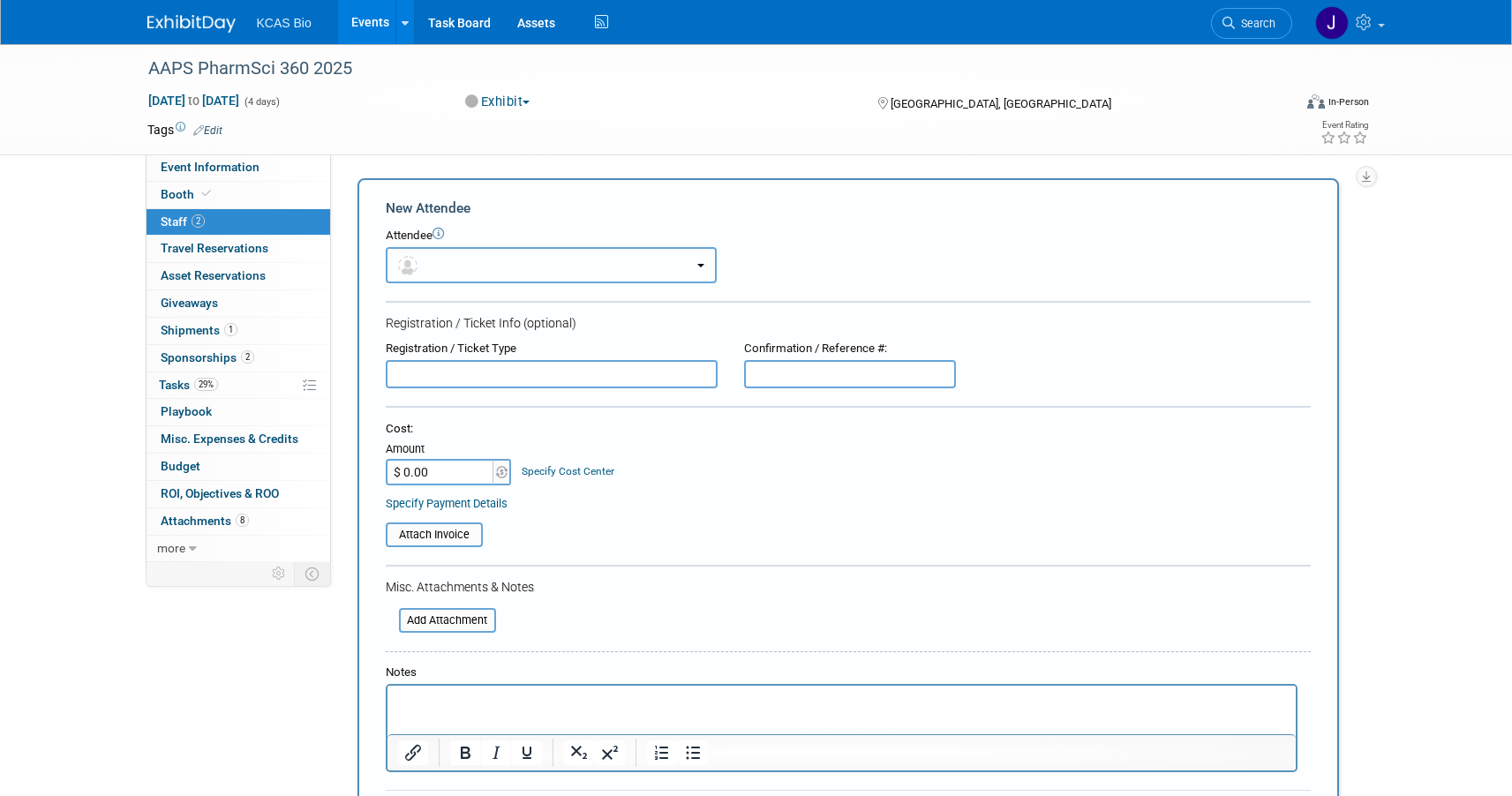
click at [468, 263] on button "button" at bounding box center [550, 265] width 331 height 36
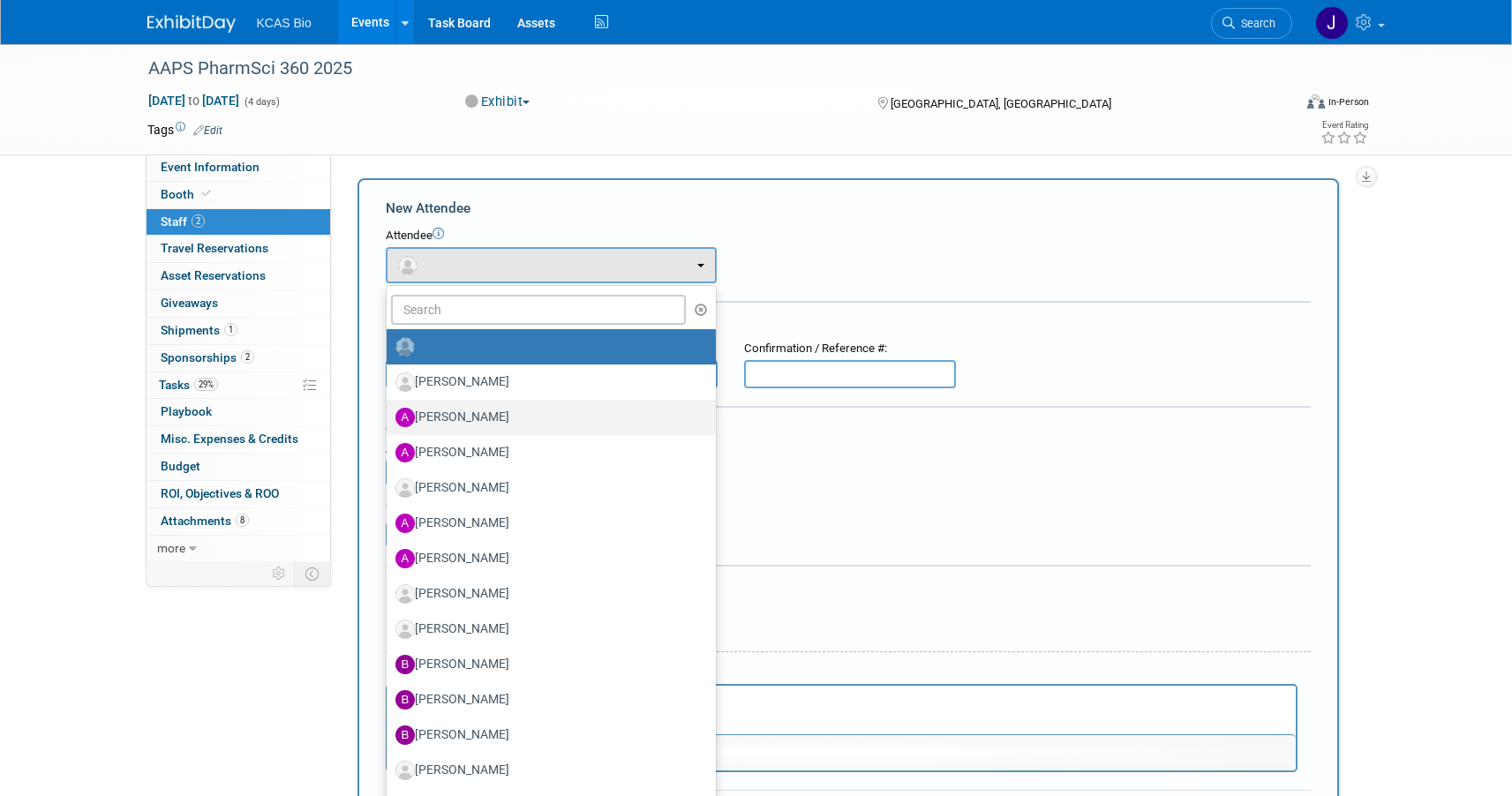
click at [472, 423] on label "Adriane Csikos" at bounding box center [547, 417] width 302 height 29
click at [389, 422] on input "Adriane Csikos" at bounding box center [384, 415] width 11 height 11
select select "f2e50f2b-a147-4d1d-9efa-906488652a6d"
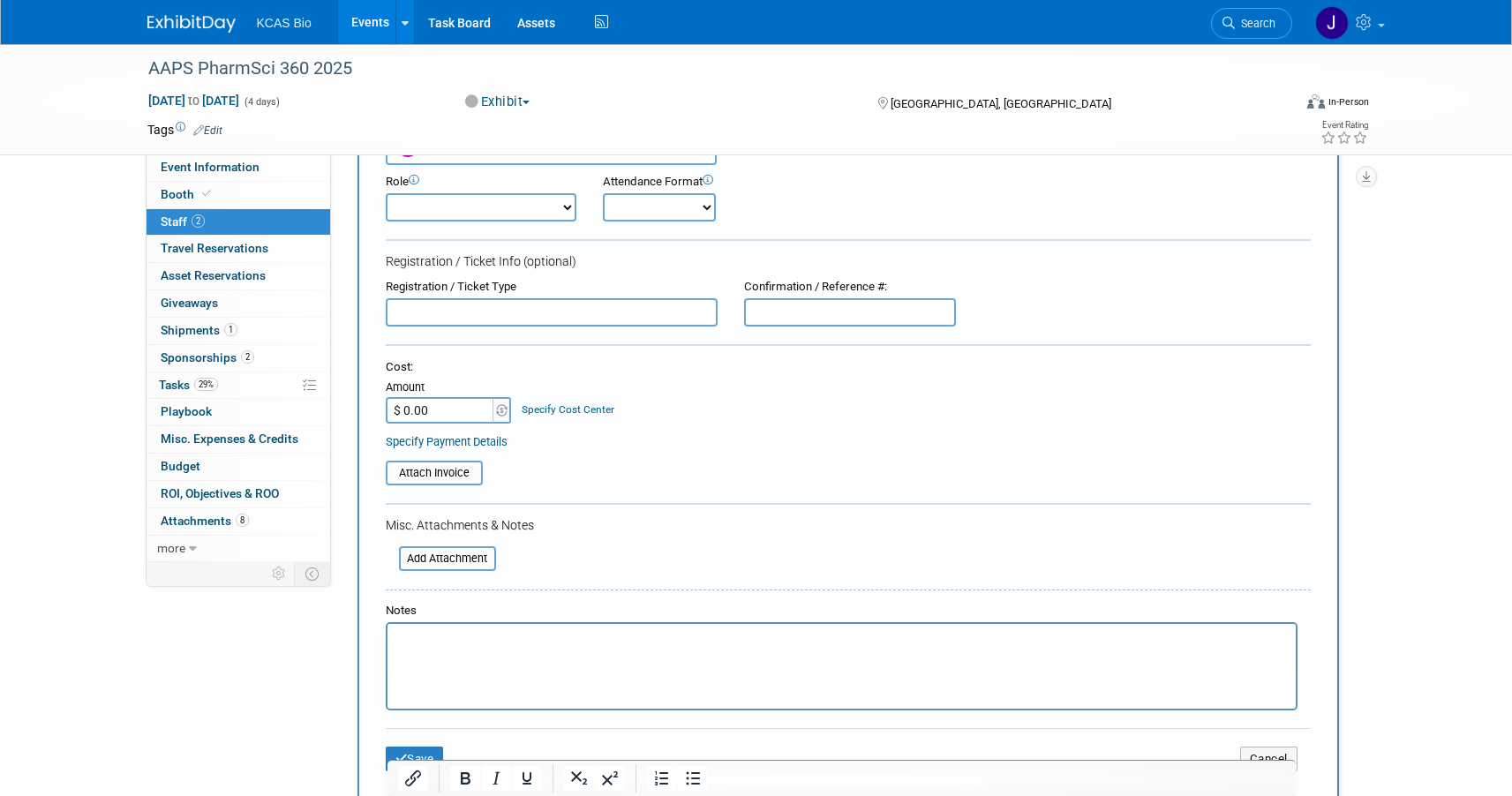
scroll to position [535, 0]
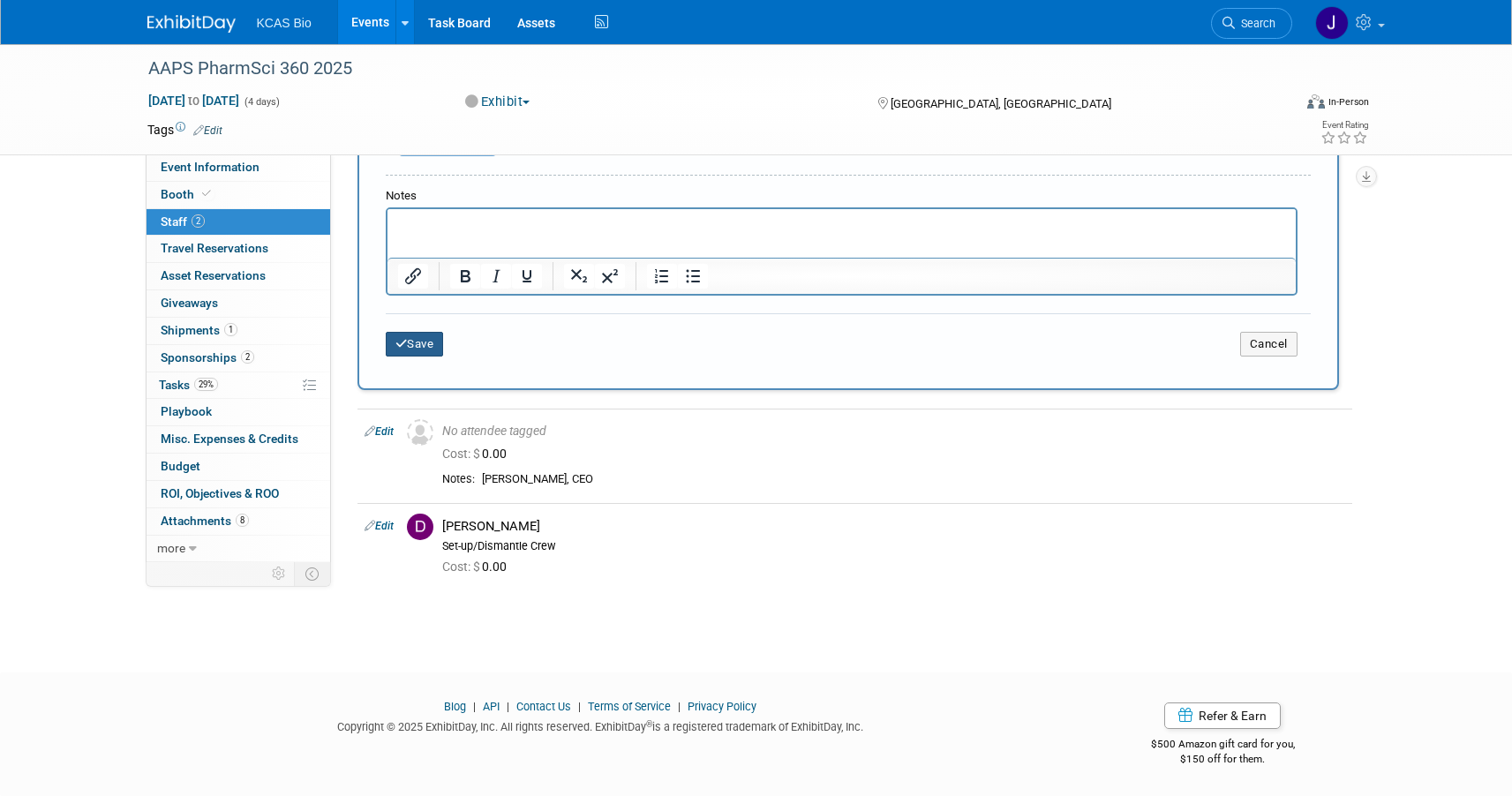
click at [420, 340] on button "Save" at bounding box center [414, 344] width 58 height 25
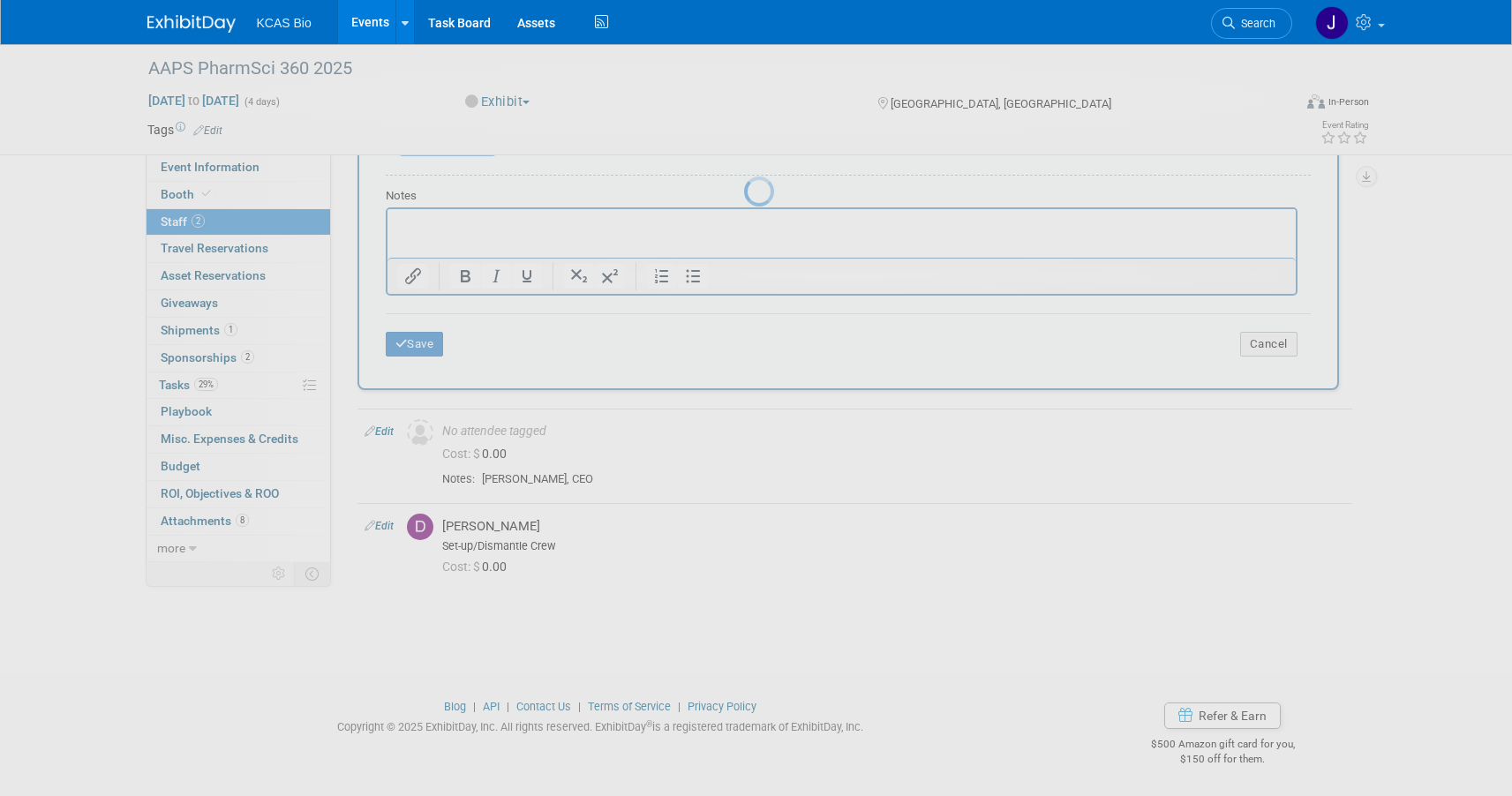
scroll to position [18, 0]
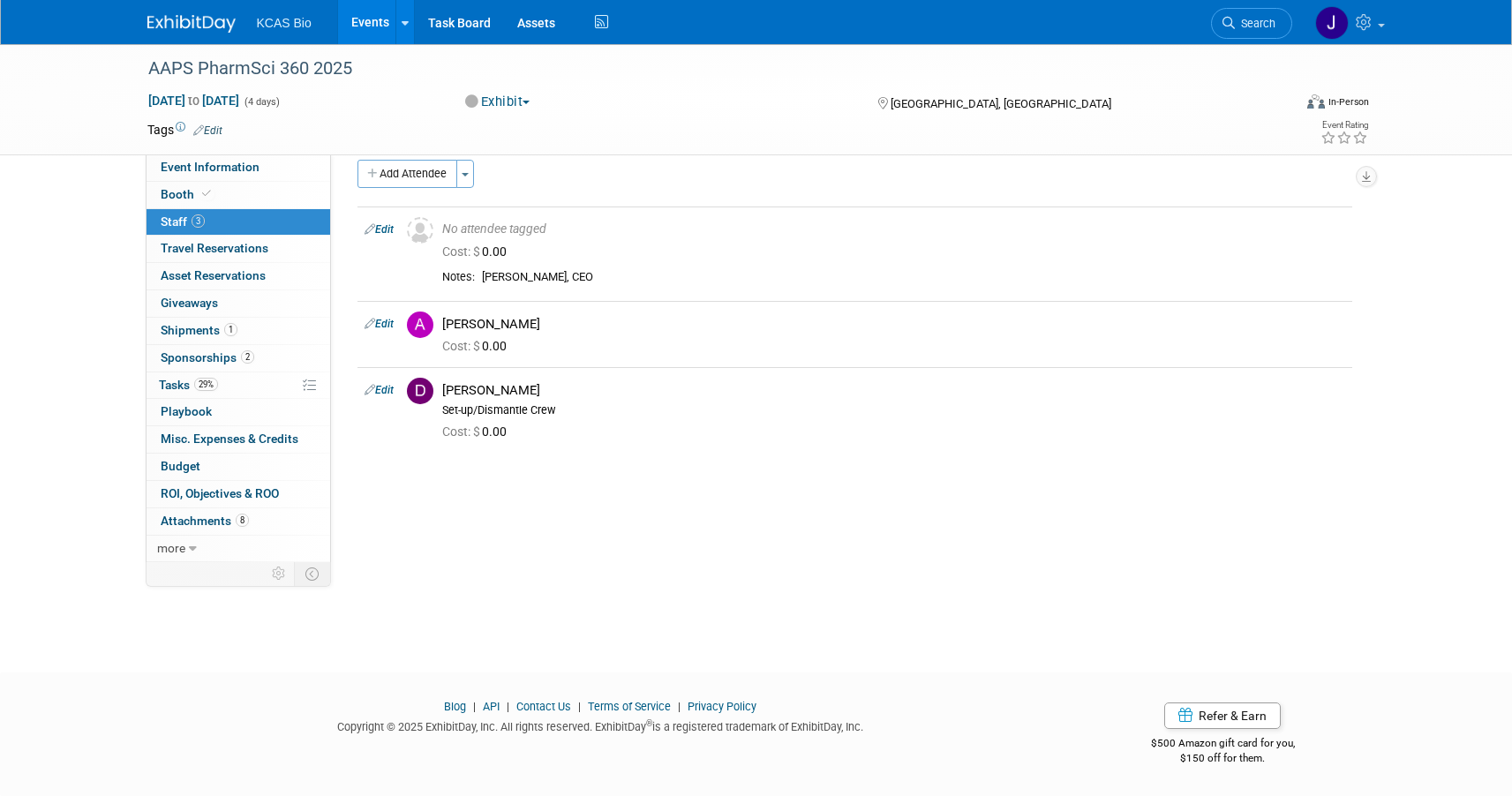
click at [178, 20] on img at bounding box center [192, 23] width 89 height 18
